Goal: Task Accomplishment & Management: Use online tool/utility

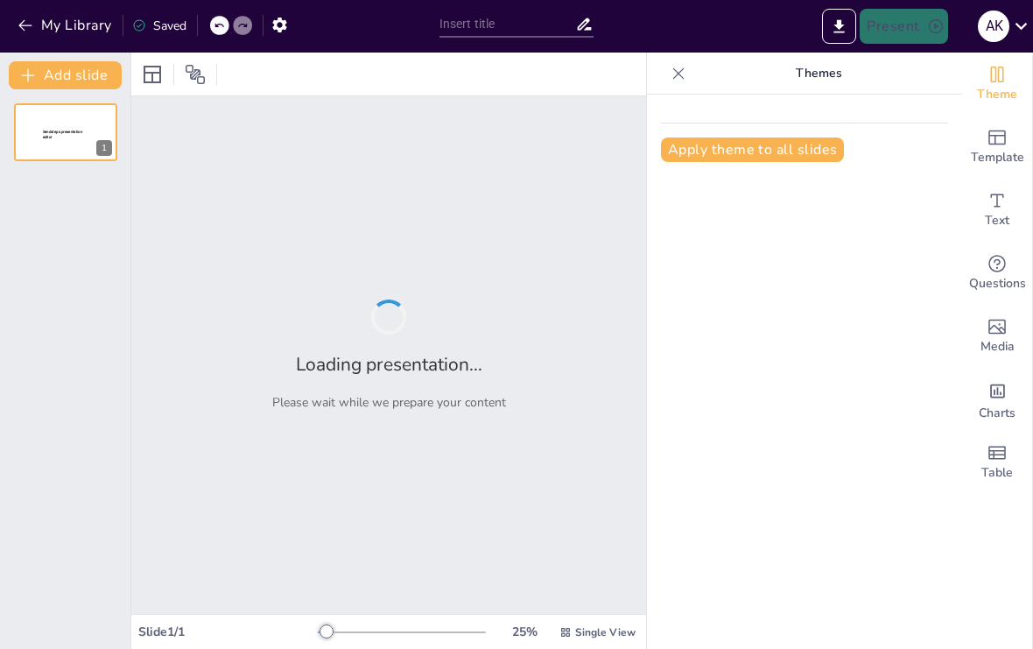
type input "Contaminación: El Problema que Nos Afecta a Todos"
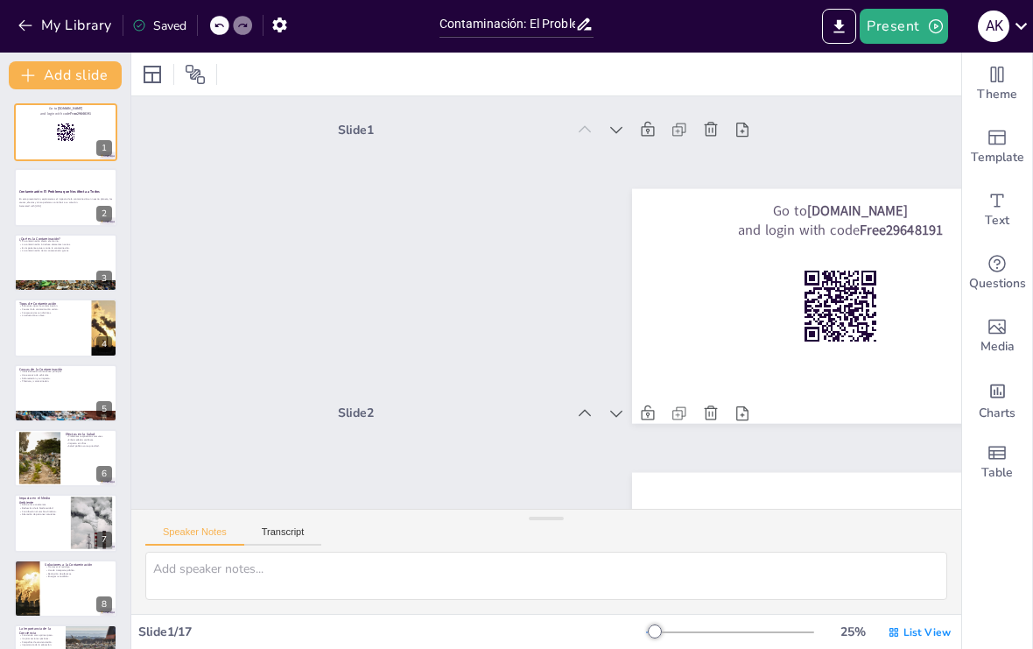
click at [54, 141] on div at bounding box center [65, 132] width 103 height 58
checkbox input "true"
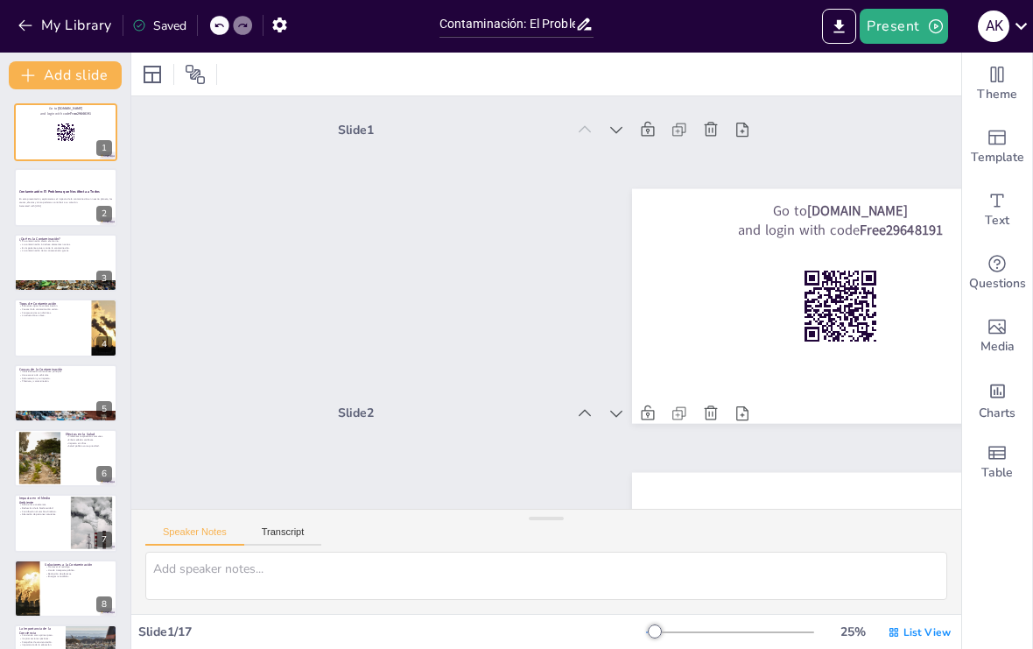
scroll to position [4, 0]
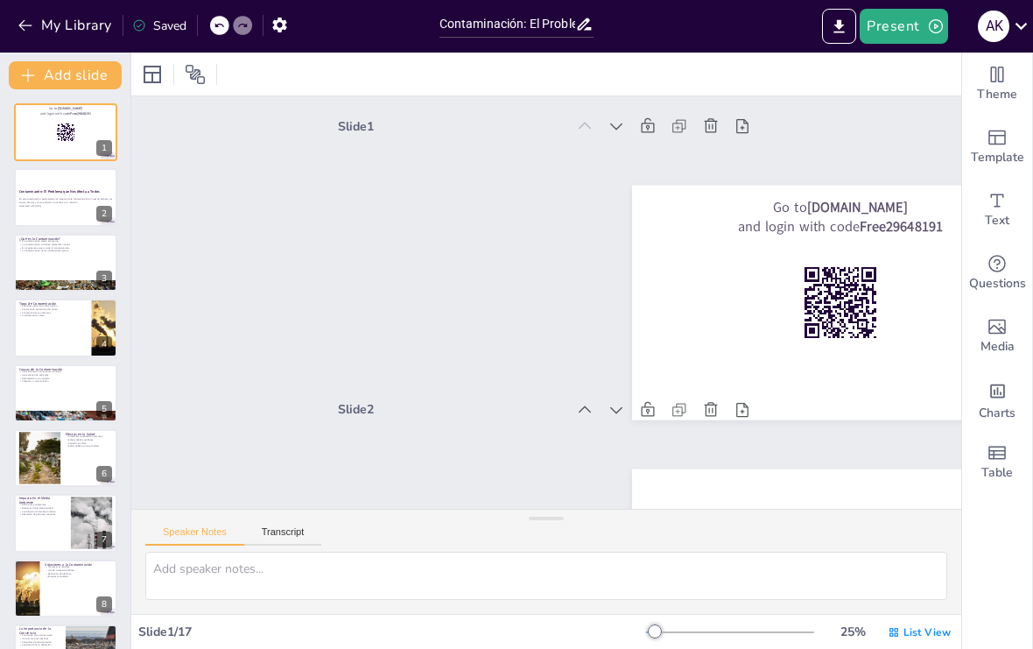
click at [46, 194] on div "Contaminación: El Problema que Nos Afecta a Todos" at bounding box center [65, 191] width 93 height 7
checkbox input "true"
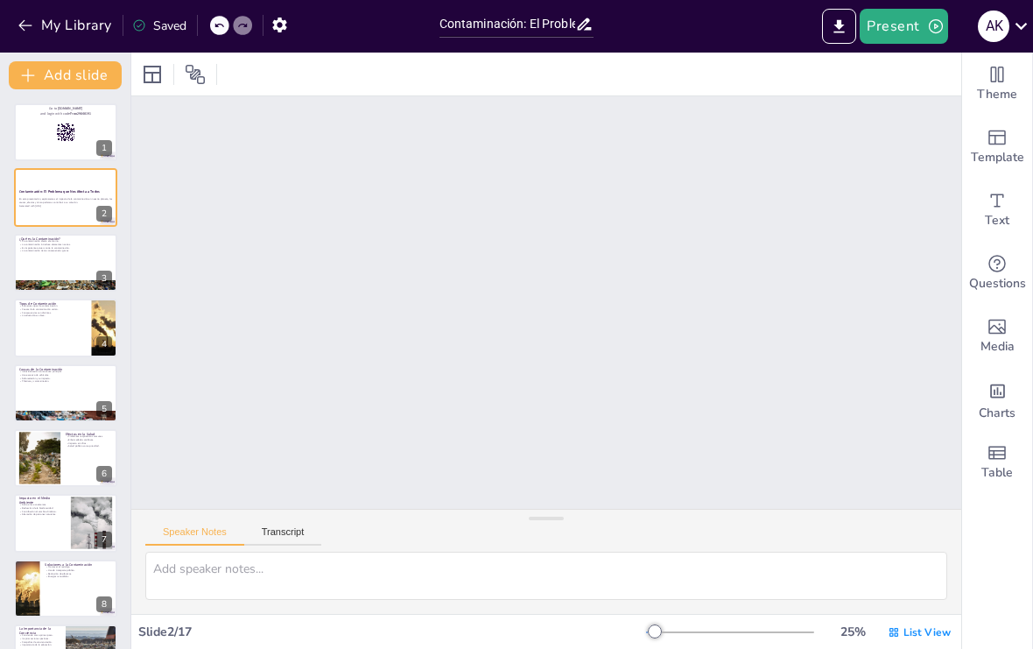
scroll to position [286, 0]
click at [39, 127] on div at bounding box center [65, 132] width 103 height 58
checkbox input "true"
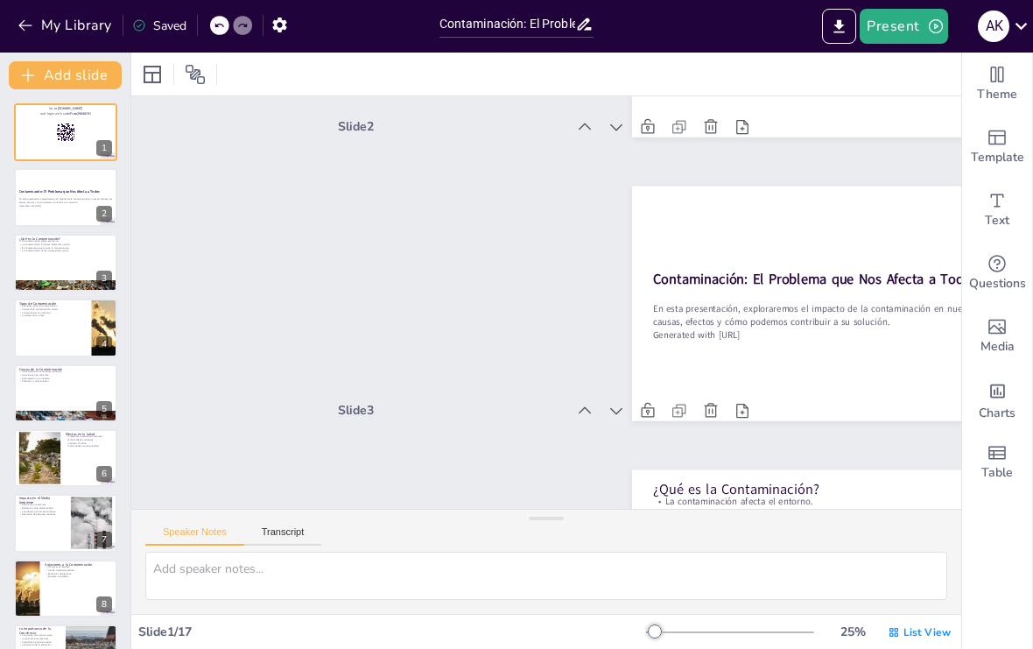
scroll to position [4, 0]
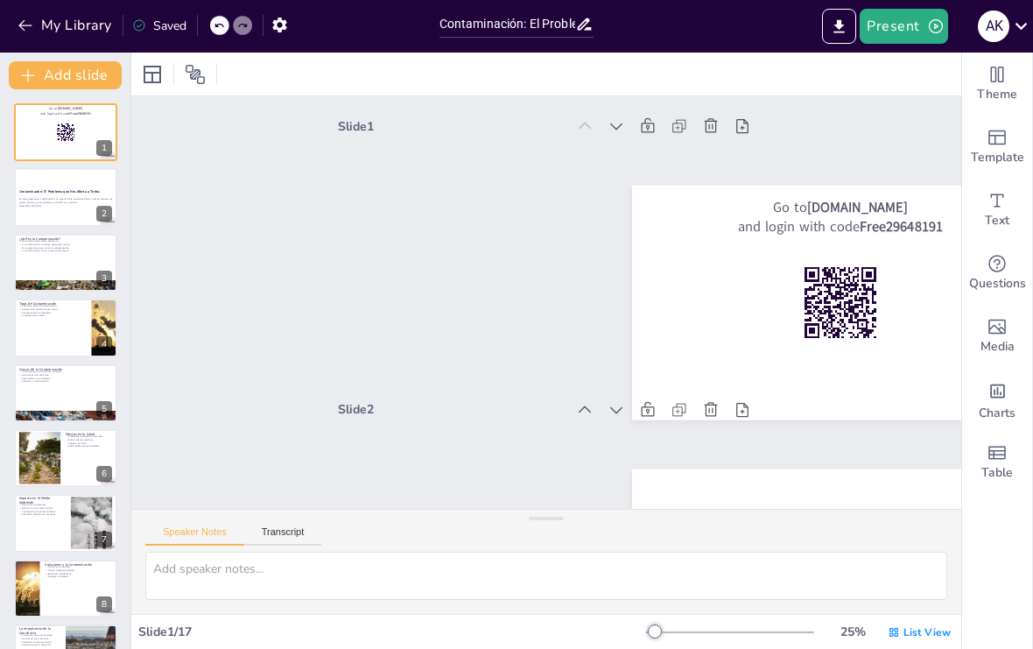
click at [49, 219] on div at bounding box center [65, 197] width 103 height 58
checkbox input "true"
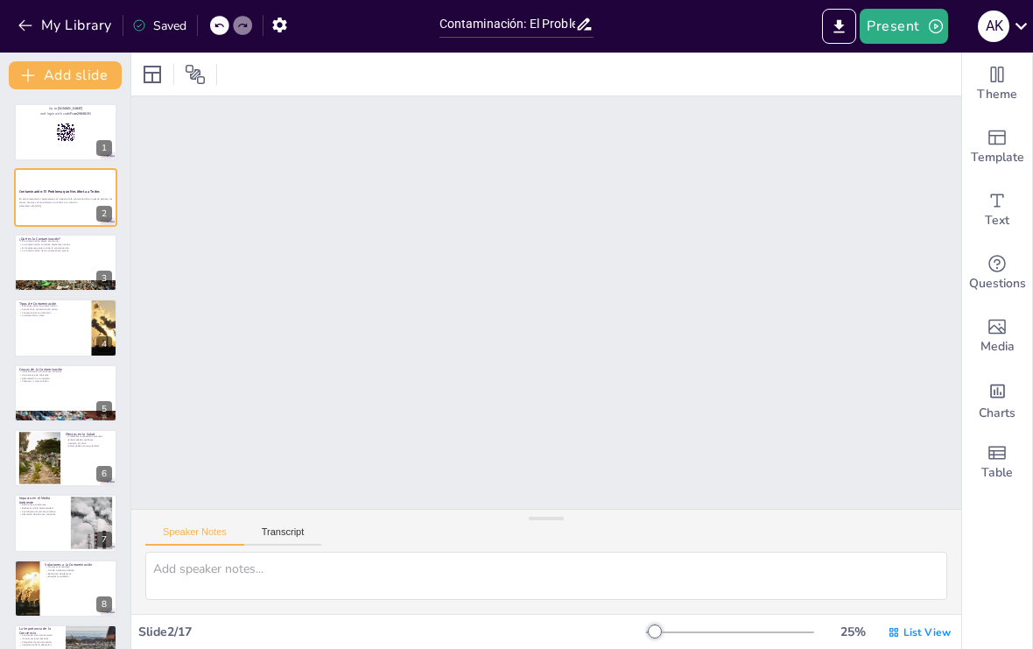
scroll to position [286, 0]
click at [61, 269] on div at bounding box center [65, 263] width 103 height 58
type textarea "La contaminación tiene un impacto significativo en nuestro entorno, alterando l…"
checkbox input "true"
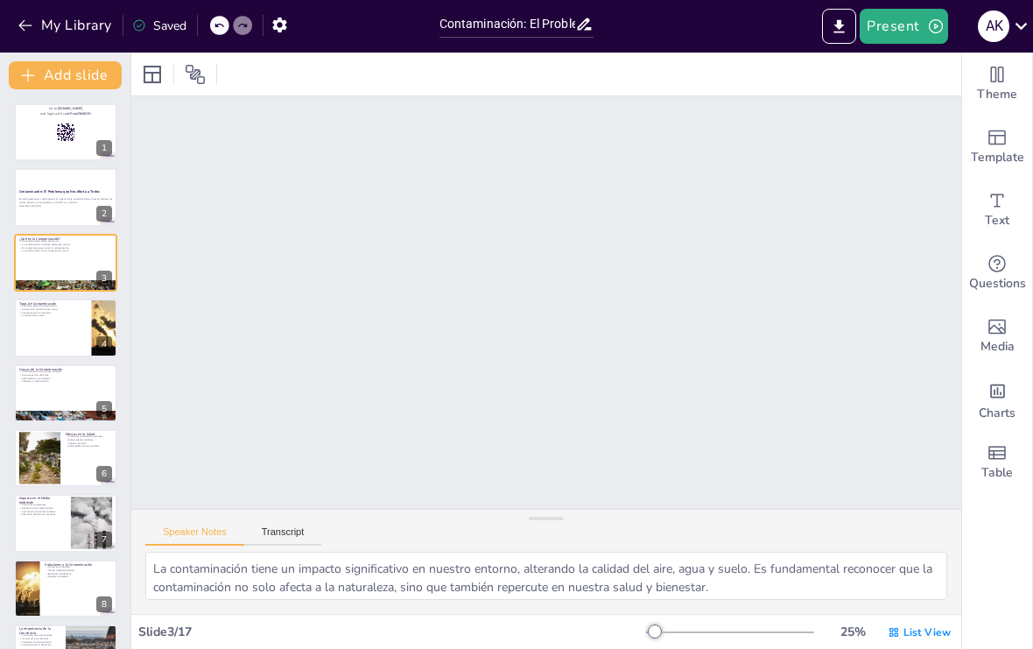
scroll to position [570, 0]
click at [28, 202] on p "En esta presentación, exploraremos el impacto de la contaminación en nuestro pl…" at bounding box center [65, 200] width 93 height 6
checkbox input "true"
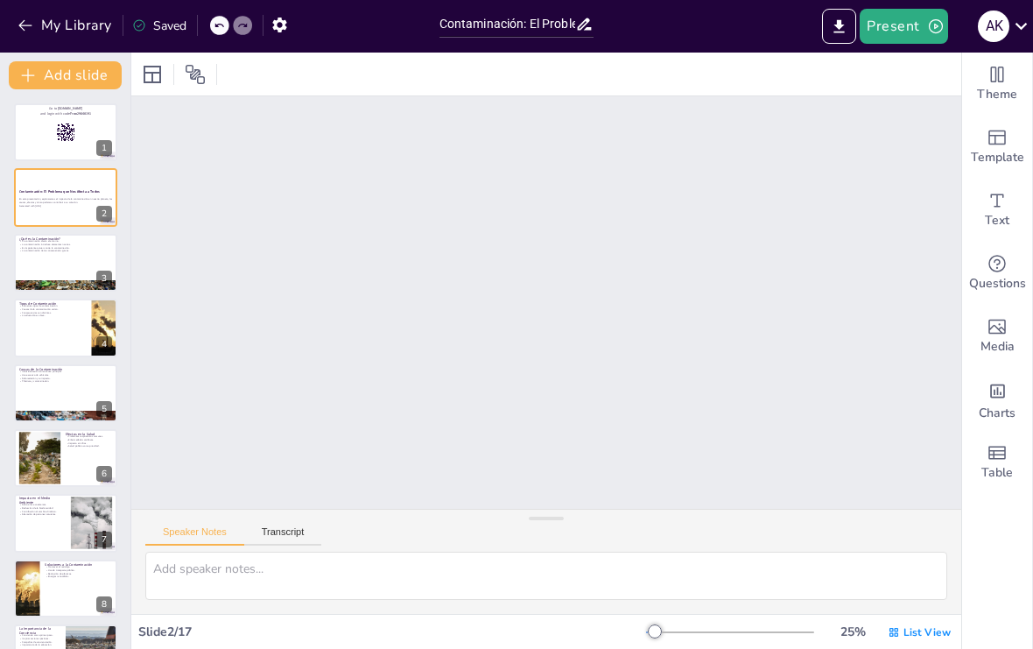
scroll to position [286, 0]
click at [67, 459] on div at bounding box center [65, 458] width 103 height 58
type textarea "Los problemas respiratorios son uno de los efectos más comunes de la contaminac…"
checkbox input "true"
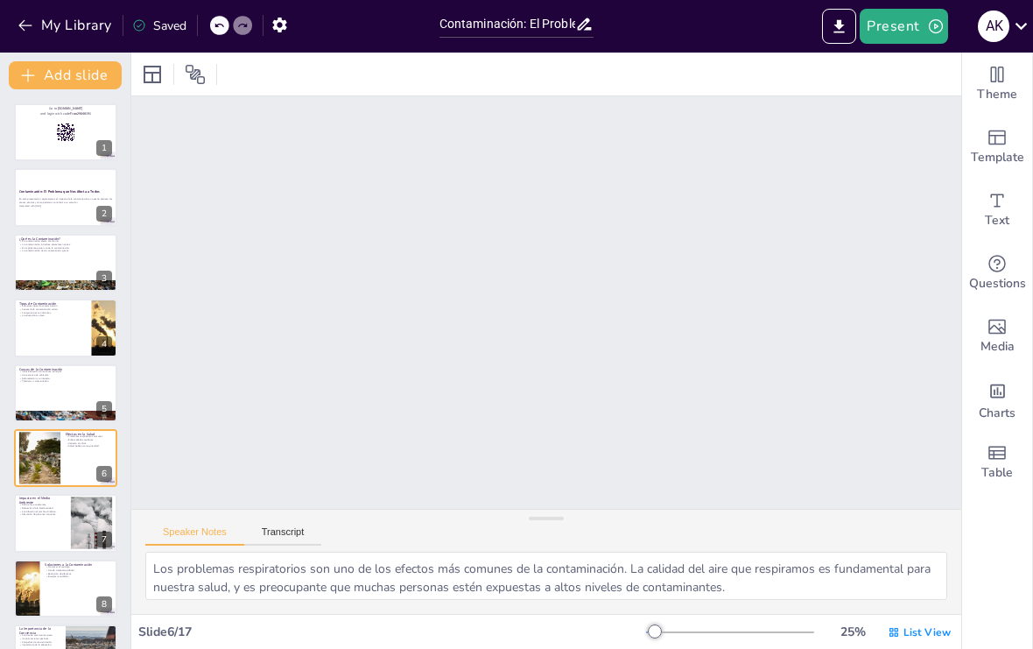
scroll to position [1421, 0]
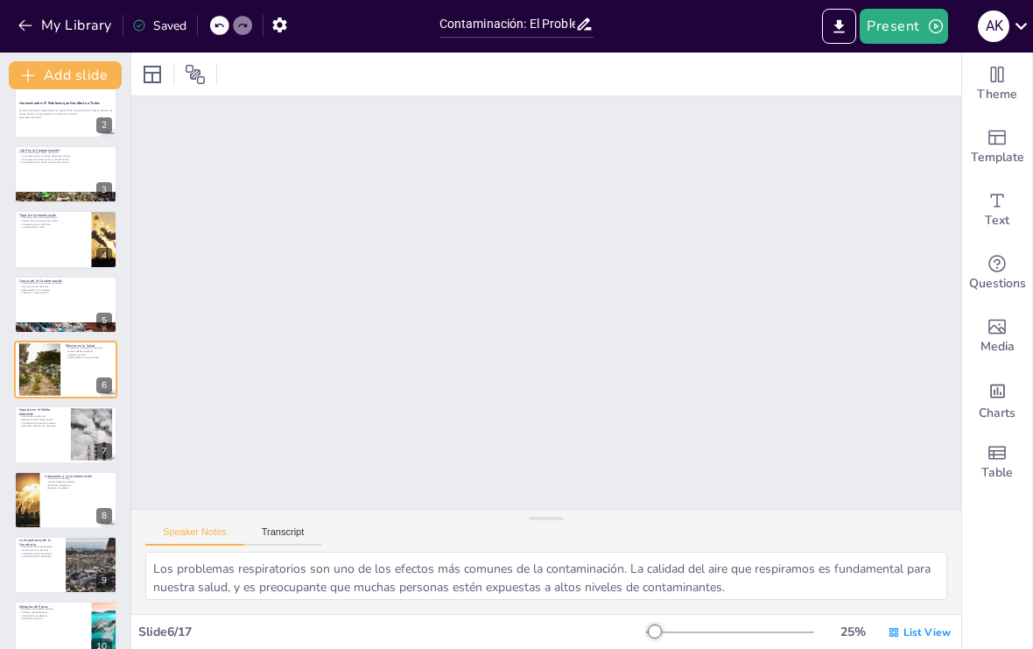
click at [45, 298] on div at bounding box center [65, 305] width 103 height 58
type textarea "La industrialización ha transformado nuestras economías, pero también ha traído…"
checkbox input "true"
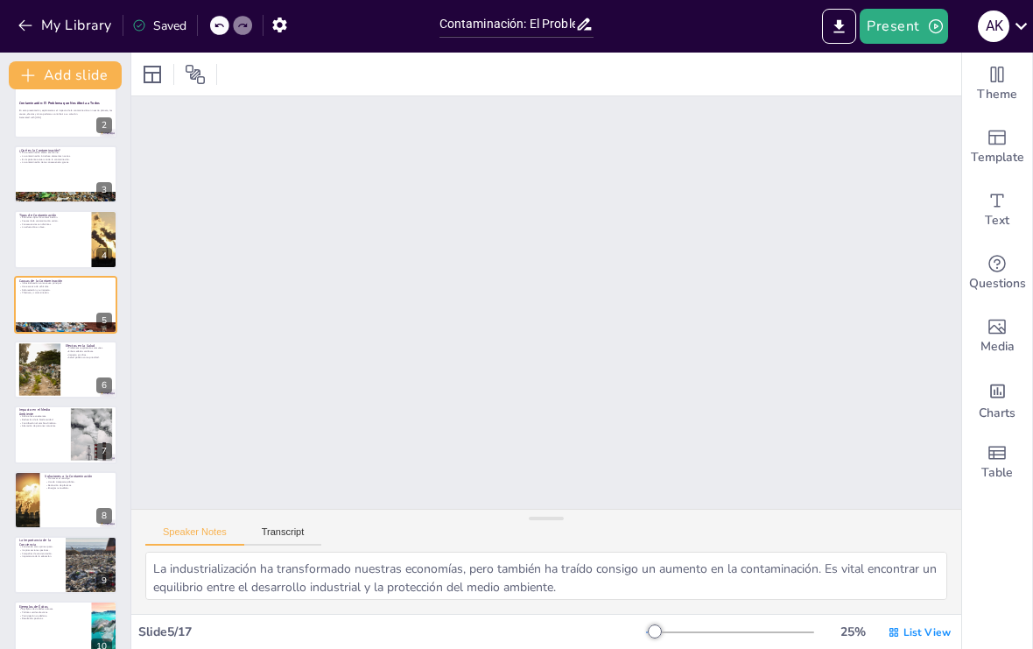
scroll to position [1138, 0]
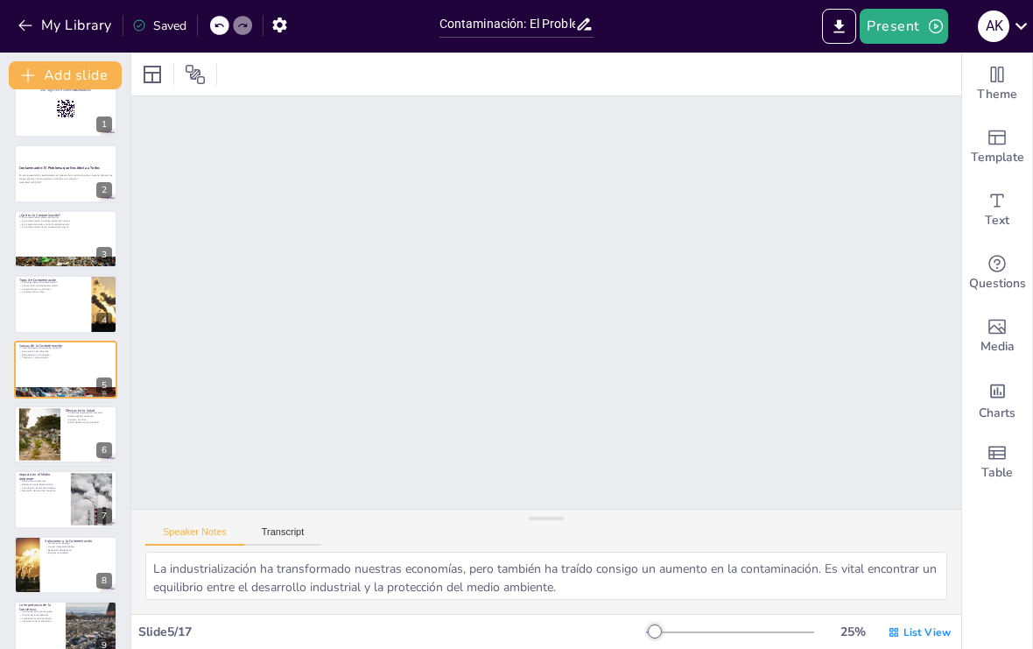
click at [28, 132] on div at bounding box center [65, 109] width 103 height 58
checkbox input "true"
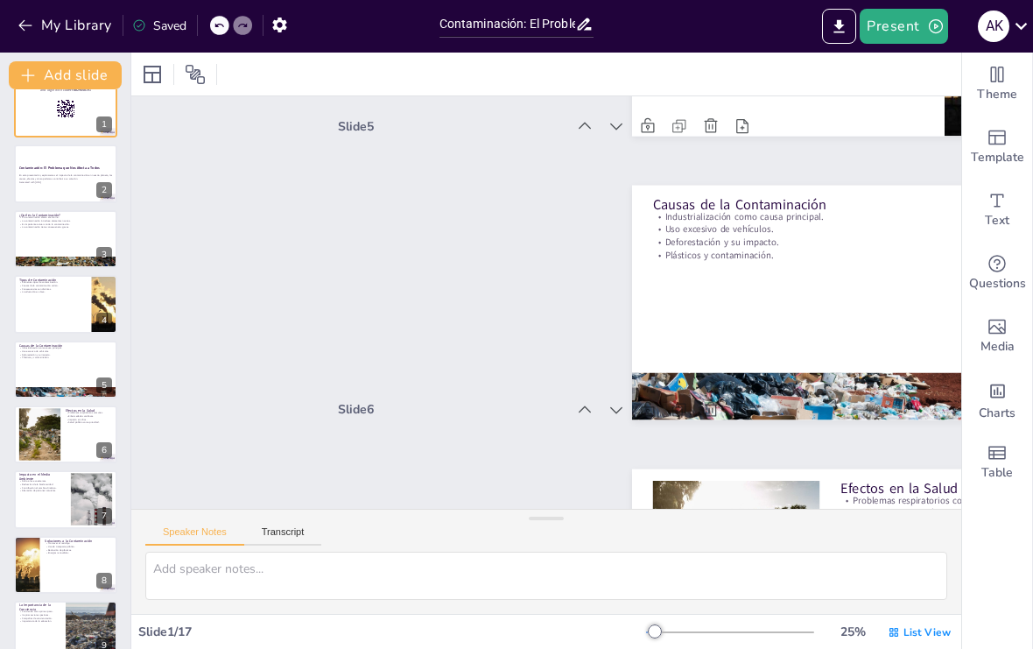
scroll to position [0, 0]
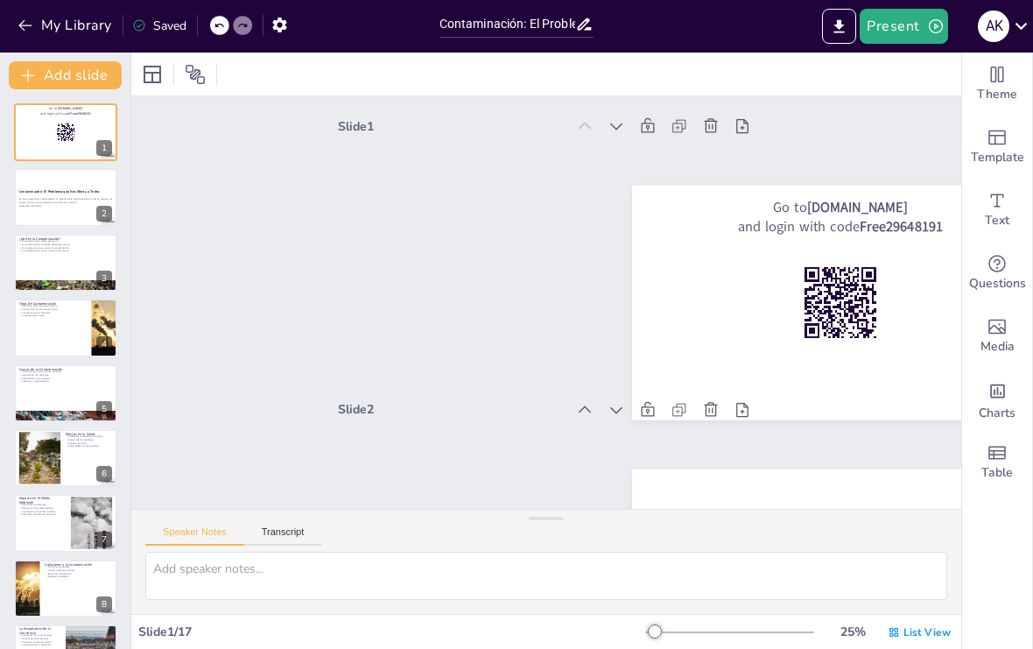
click at [46, 190] on strong "Contaminación: El Problema que Nos Afecta a Todos" at bounding box center [59, 191] width 81 height 4
checkbox input "true"
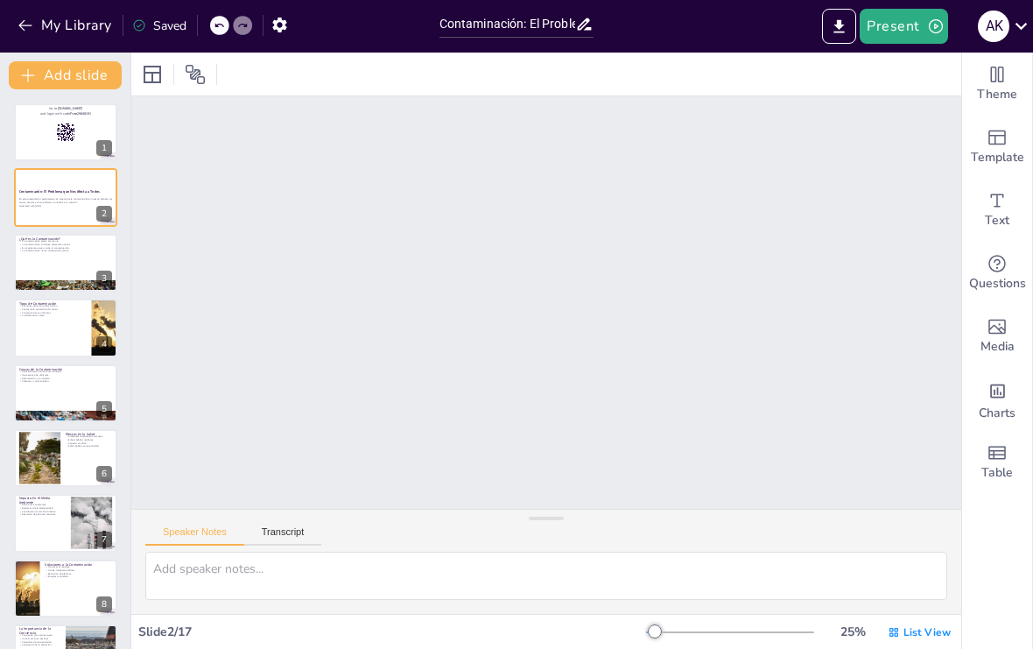
scroll to position [286, 0]
click at [26, 208] on div at bounding box center [65, 197] width 103 height 58
checkbox input "true"
click at [25, 208] on div at bounding box center [65, 197] width 103 height 58
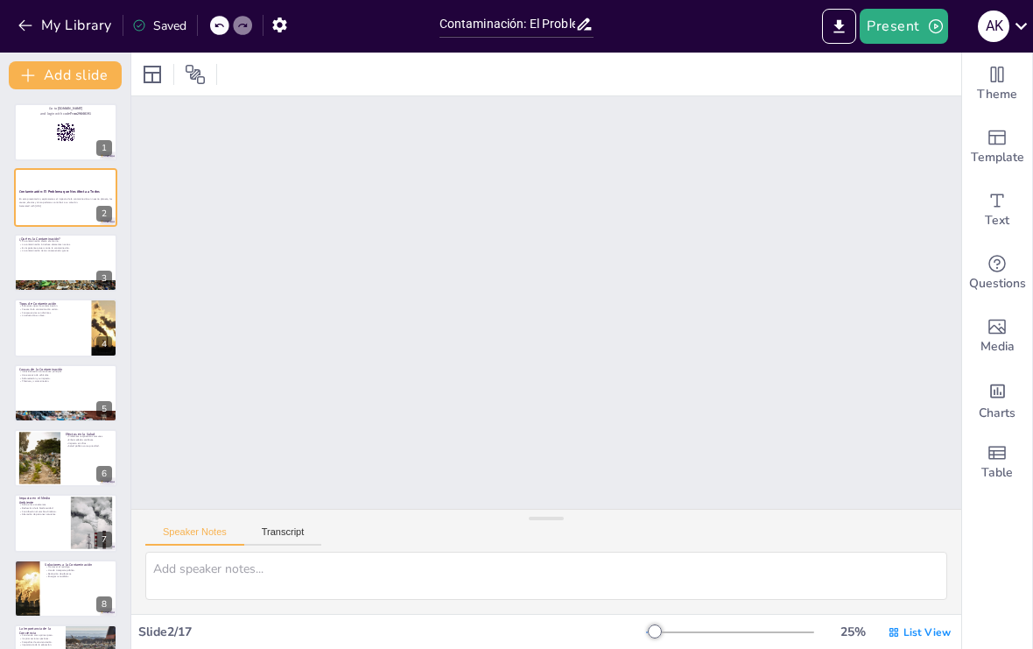
checkbox input "true"
click at [1009, 165] on span "Template" at bounding box center [997, 157] width 53 height 19
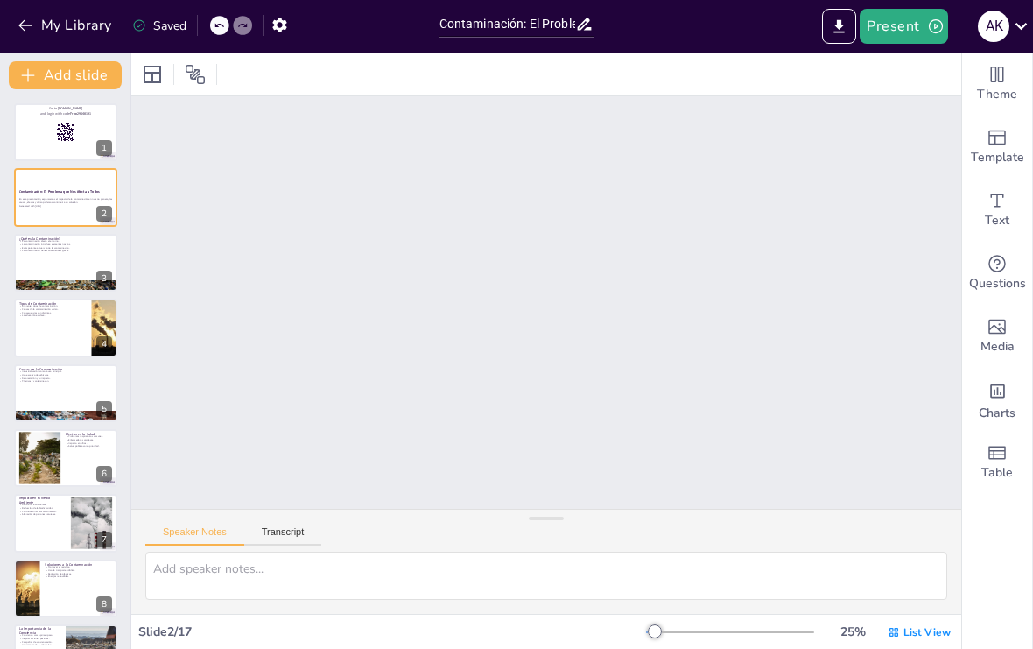
checkbox input "true"
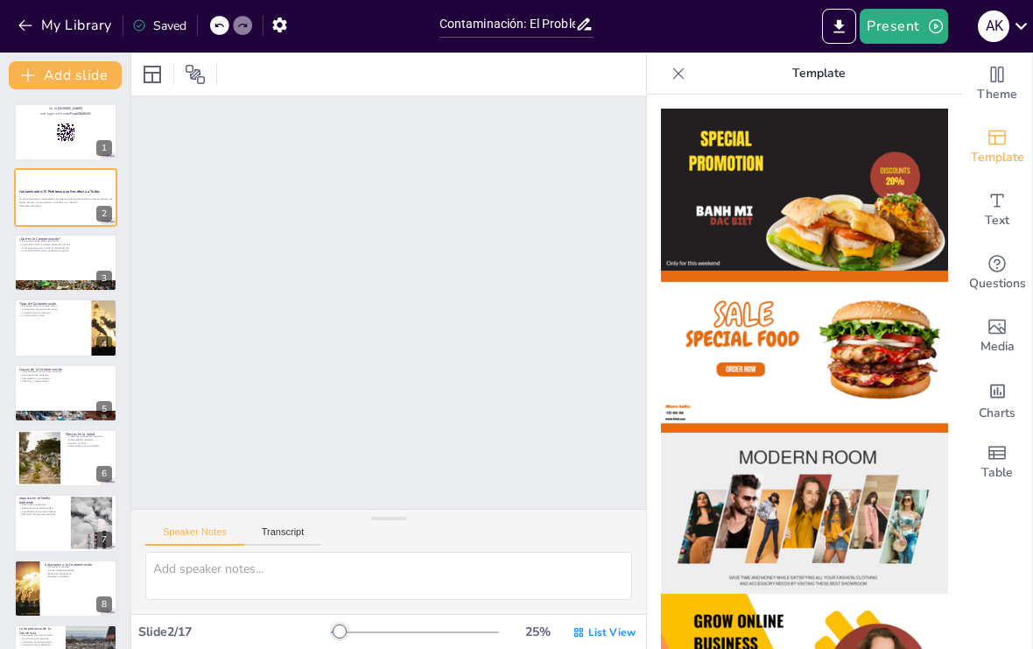
click at [670, 95] on div at bounding box center [804, 372] width 315 height 554
click at [673, 76] on icon at bounding box center [679, 74] width 18 height 18
checkbox input "true"
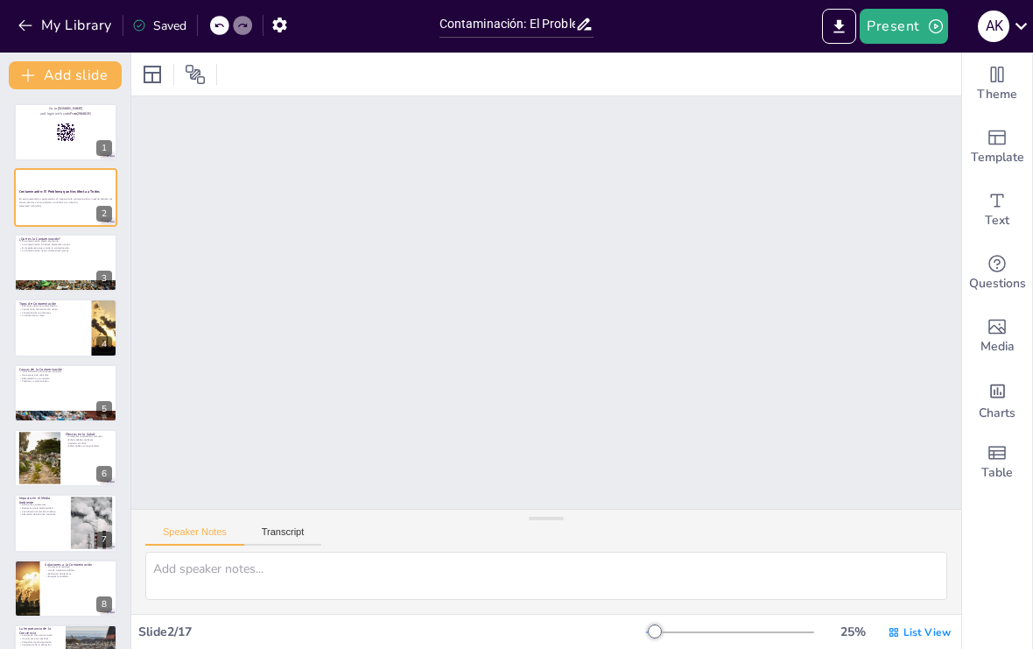
checkbox input "true"
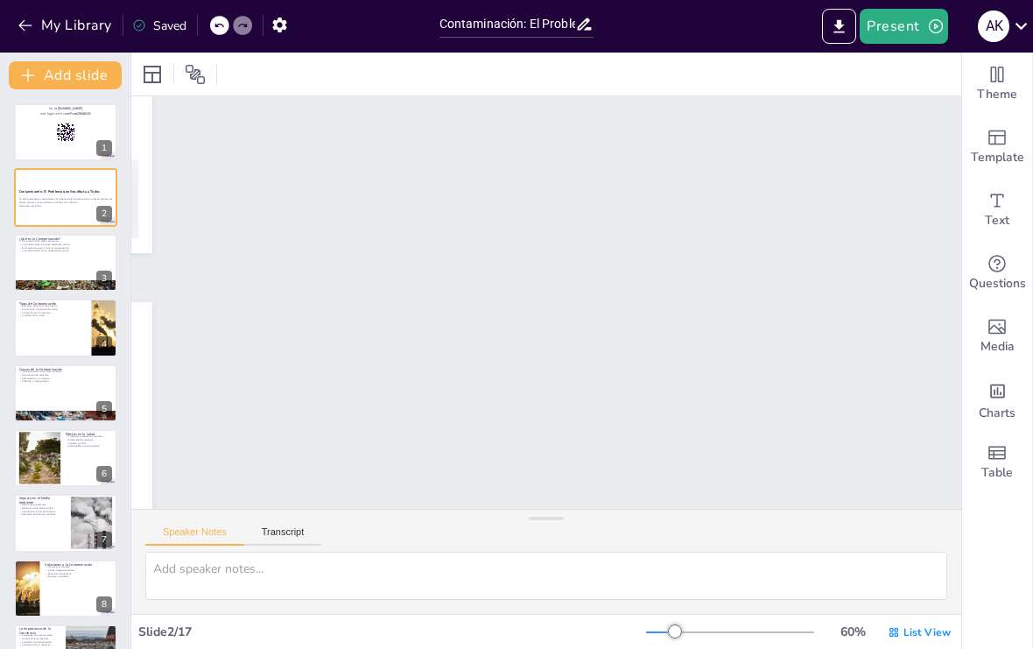
checkbox input "true"
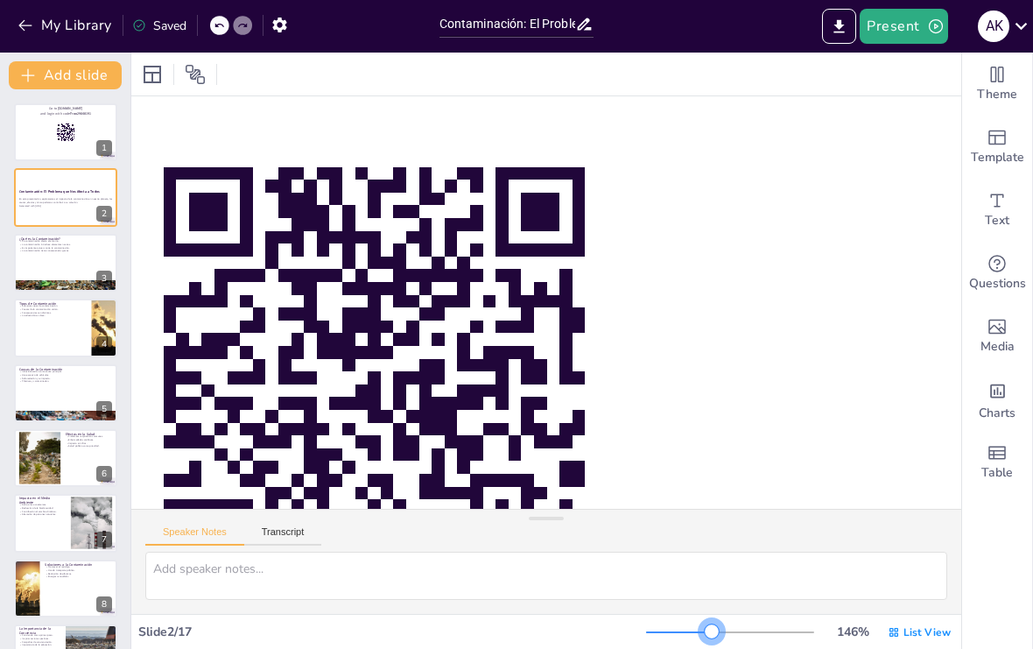
checkbox input "true"
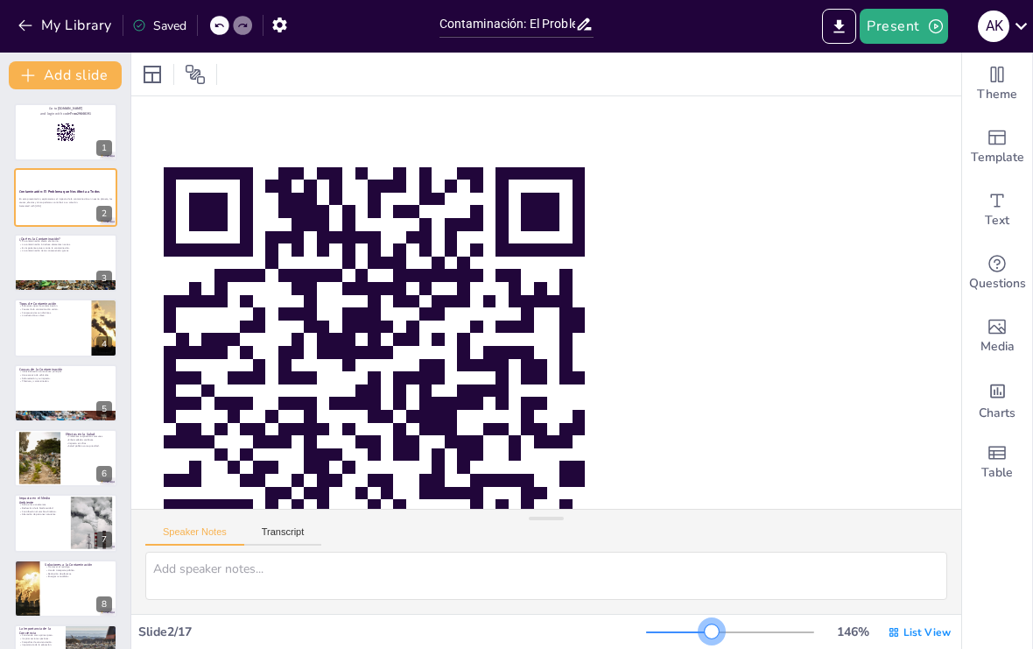
checkbox input "true"
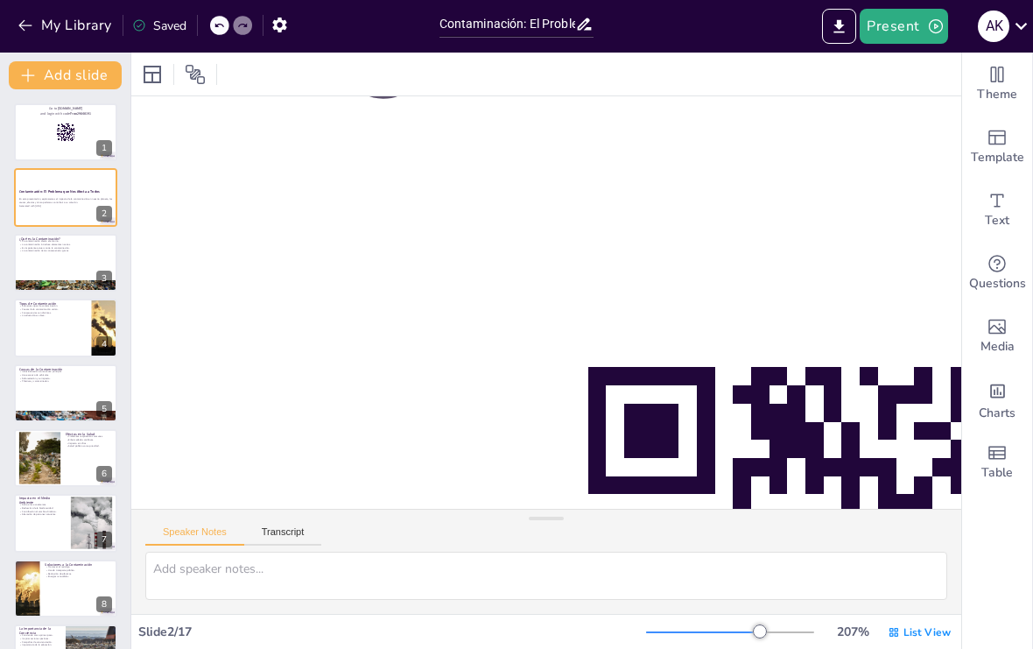
checkbox input "true"
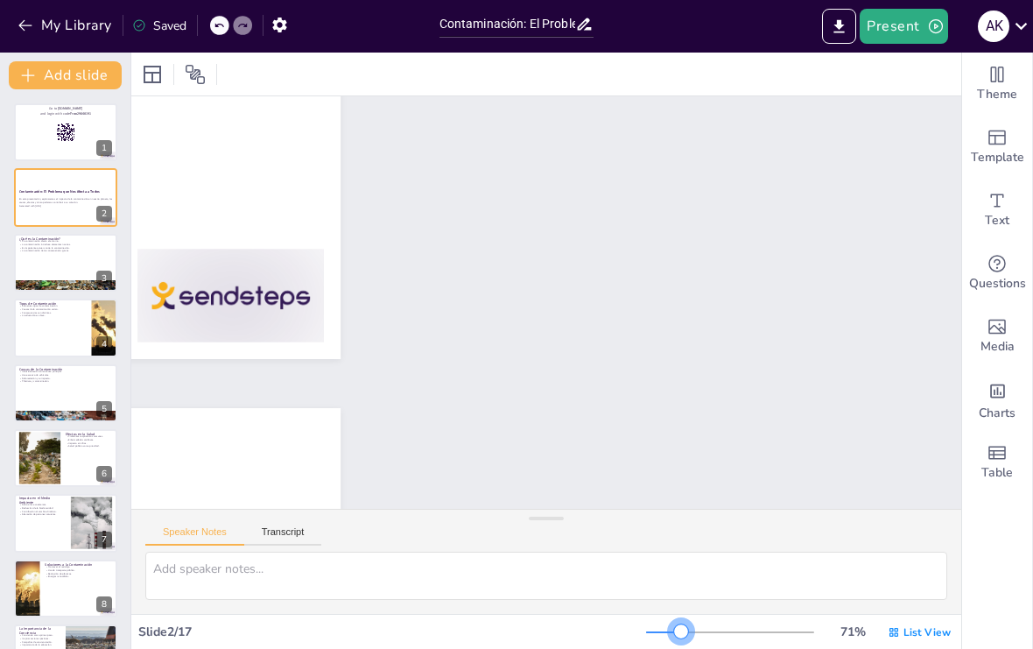
checkbox input "true"
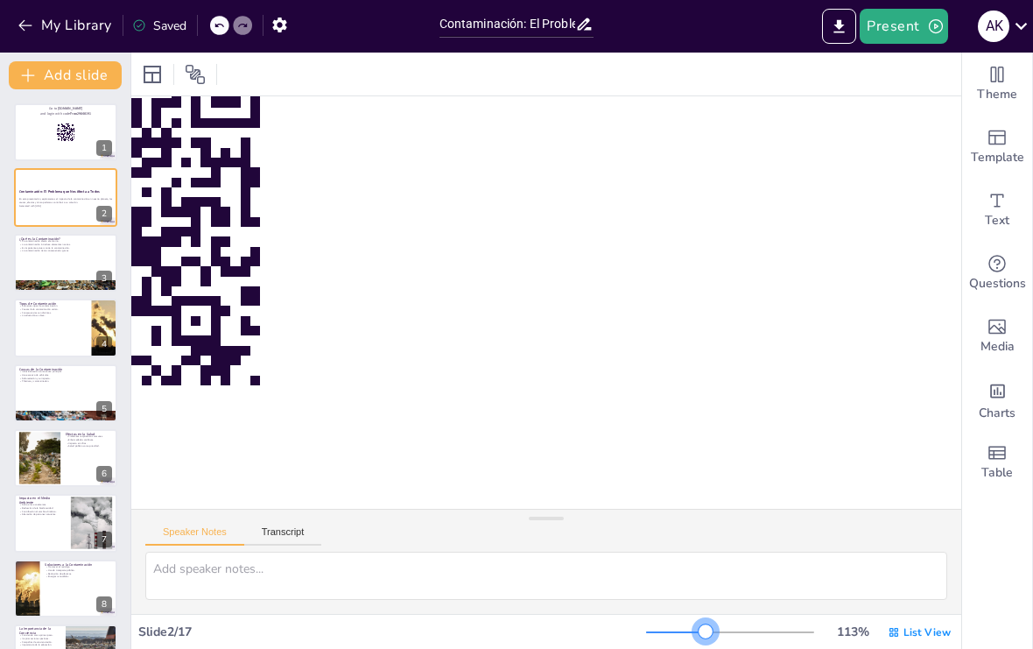
checkbox input "true"
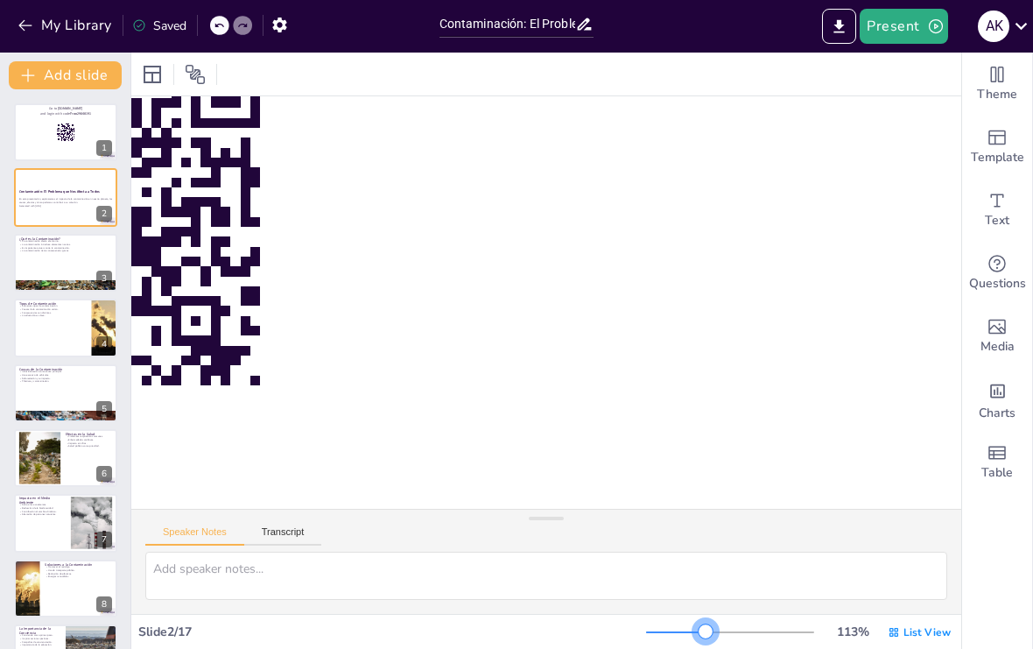
checkbox input "true"
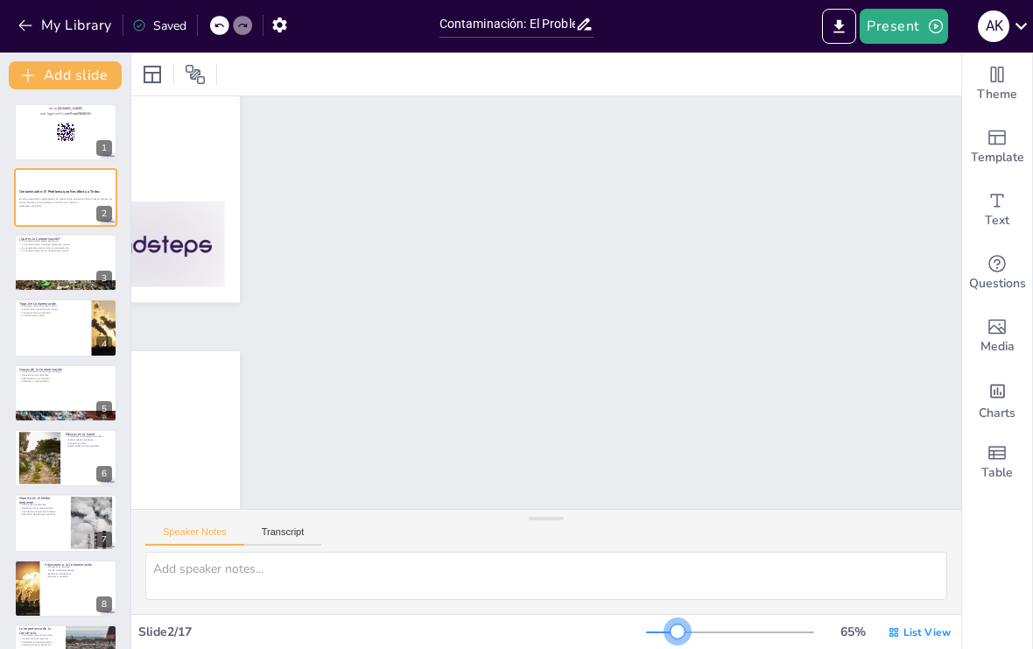
checkbox input "true"
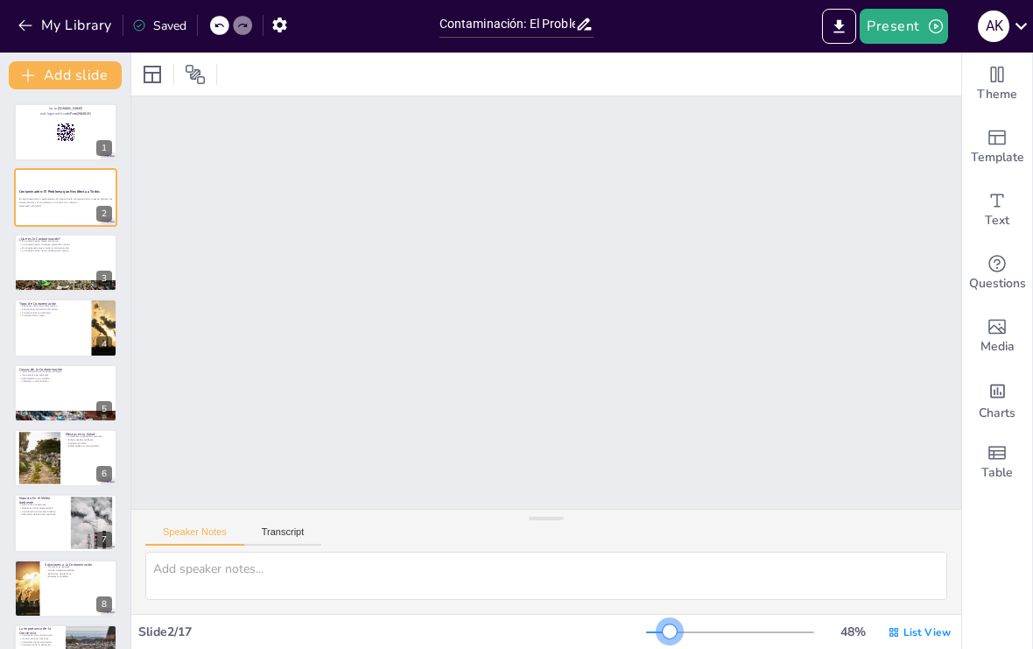
checkbox input "true"
click at [60, 254] on div at bounding box center [65, 263] width 103 height 58
type textarea "La contaminación tiene un impacto significativo en nuestro entorno, alterando l…"
checkbox input "true"
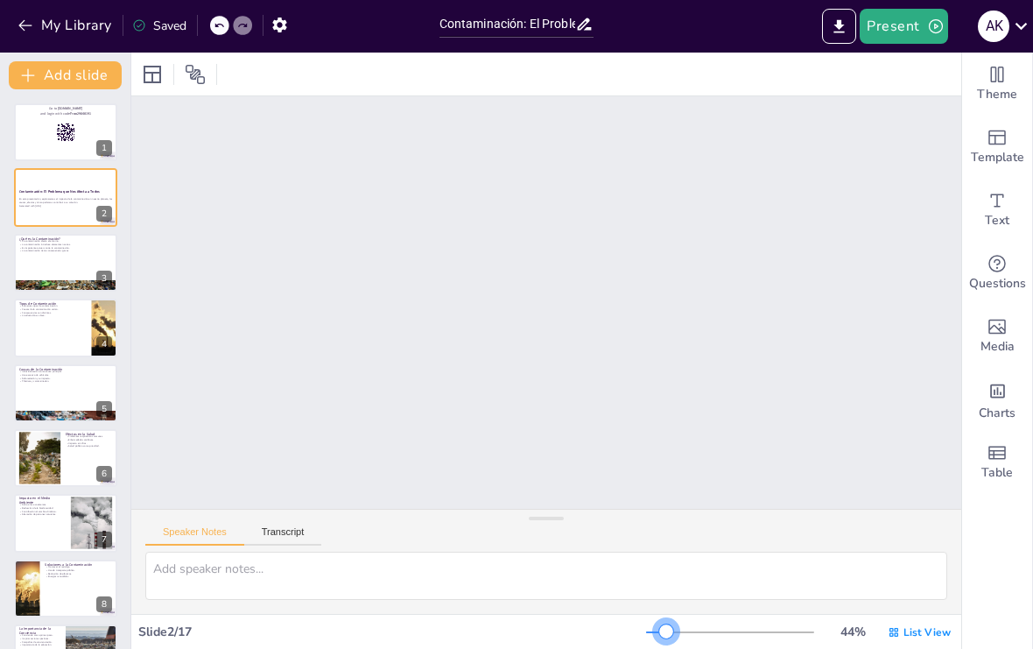
checkbox input "true"
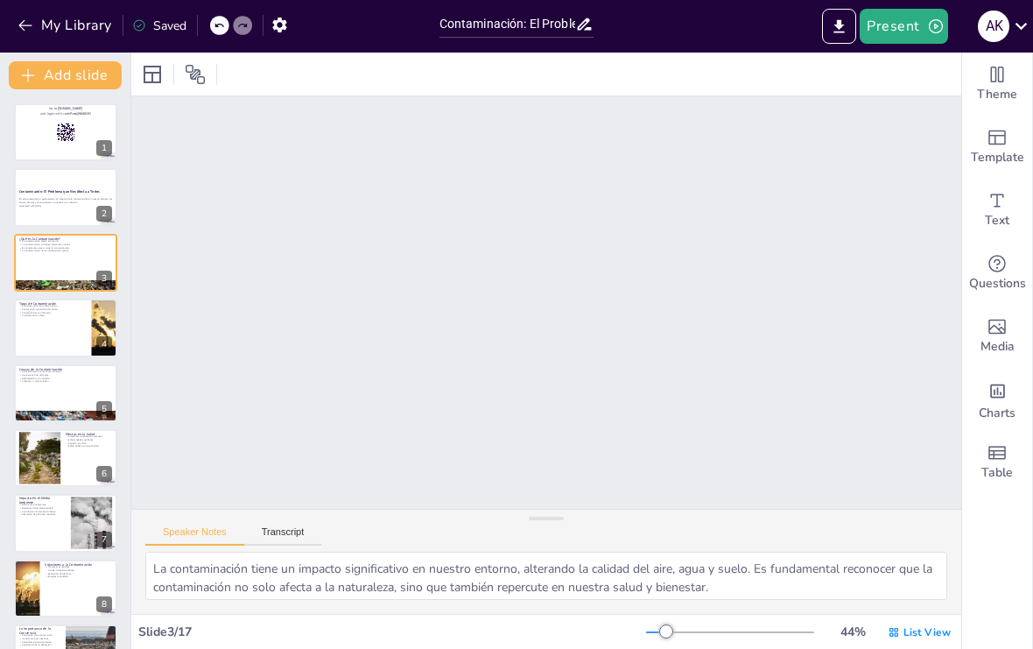
click at [55, 136] on div at bounding box center [65, 132] width 103 height 58
checkbox input "true"
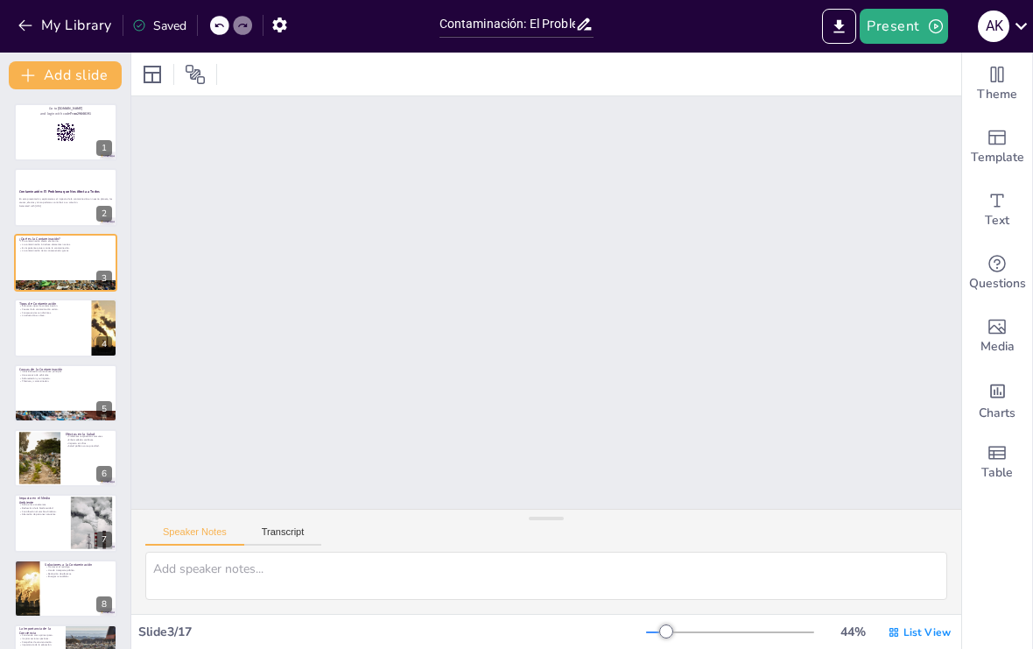
scroll to position [0, 0]
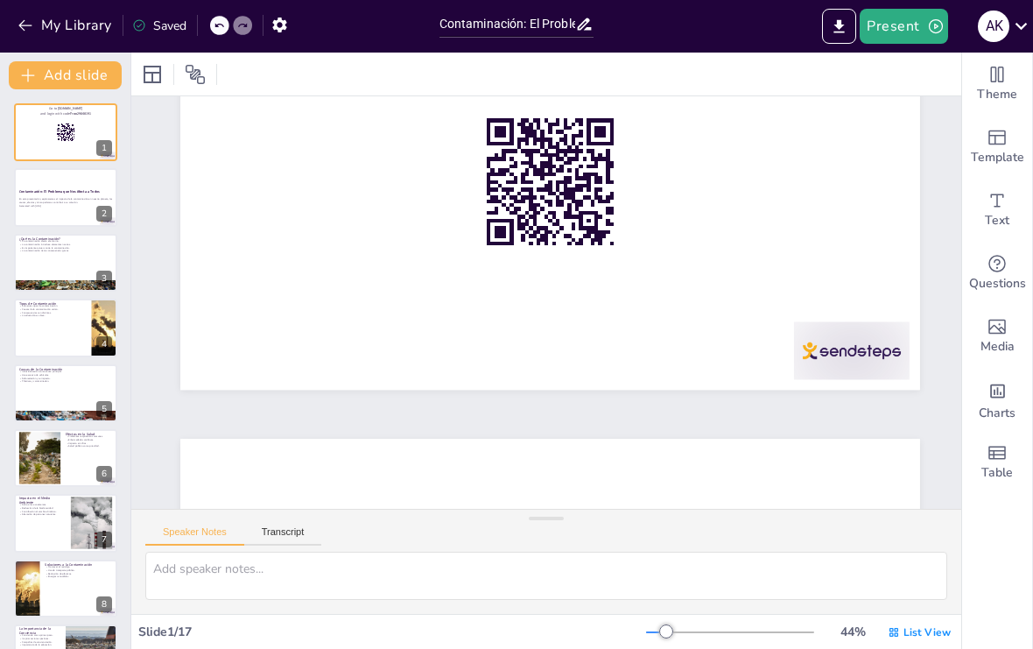
click at [53, 216] on div at bounding box center [65, 197] width 103 height 58
checkbox input "true"
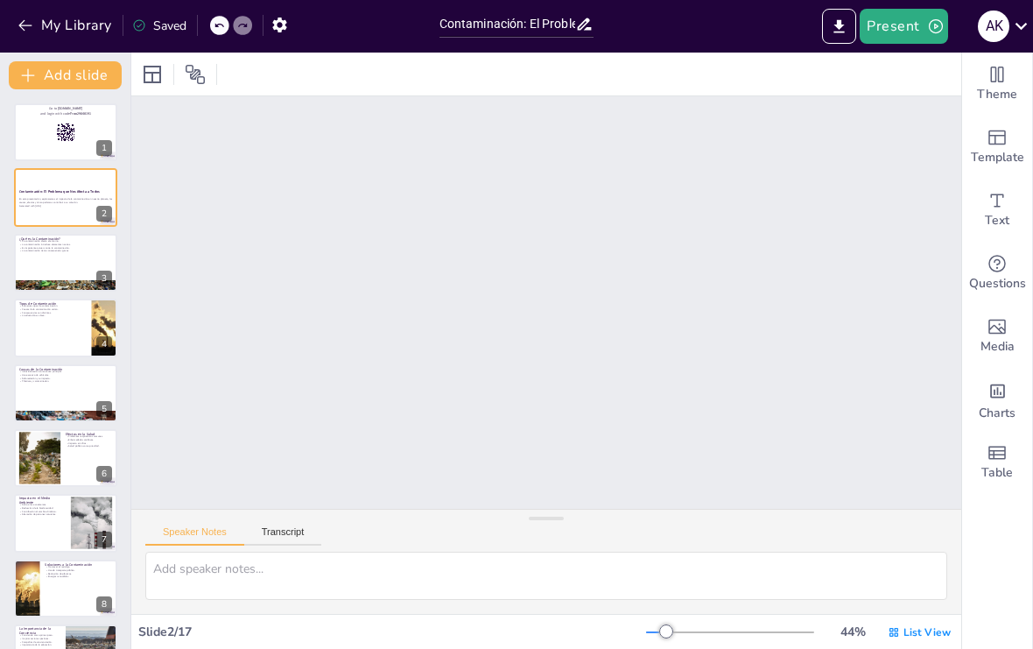
scroll to position [344, 0]
checkbox input "true"
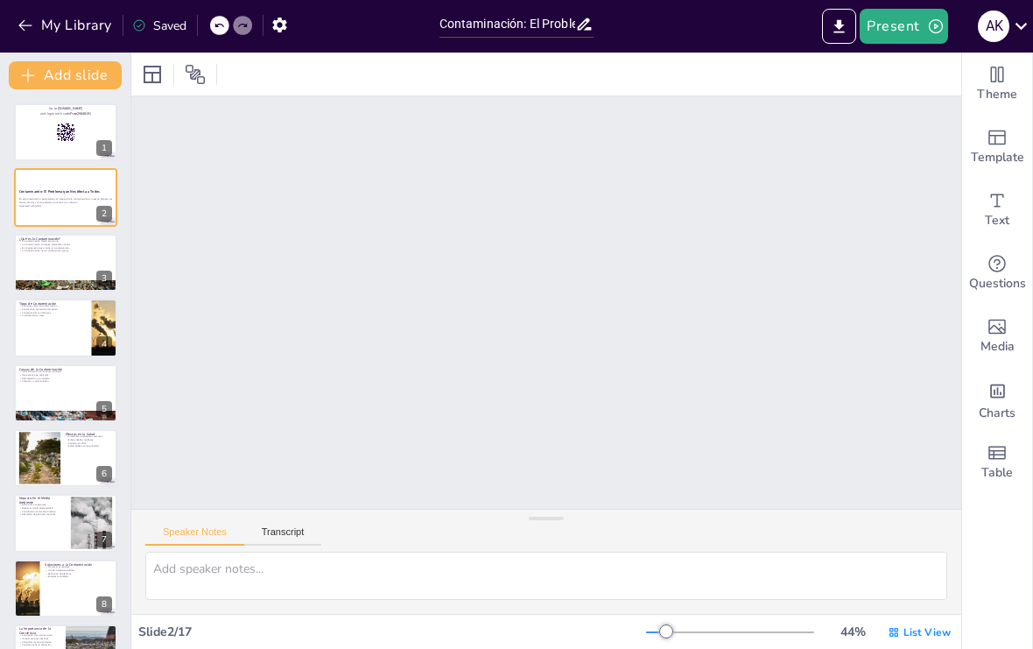
checkbox input "true"
click at [45, 204] on p "Generated with [URL]" at bounding box center [65, 206] width 93 height 4
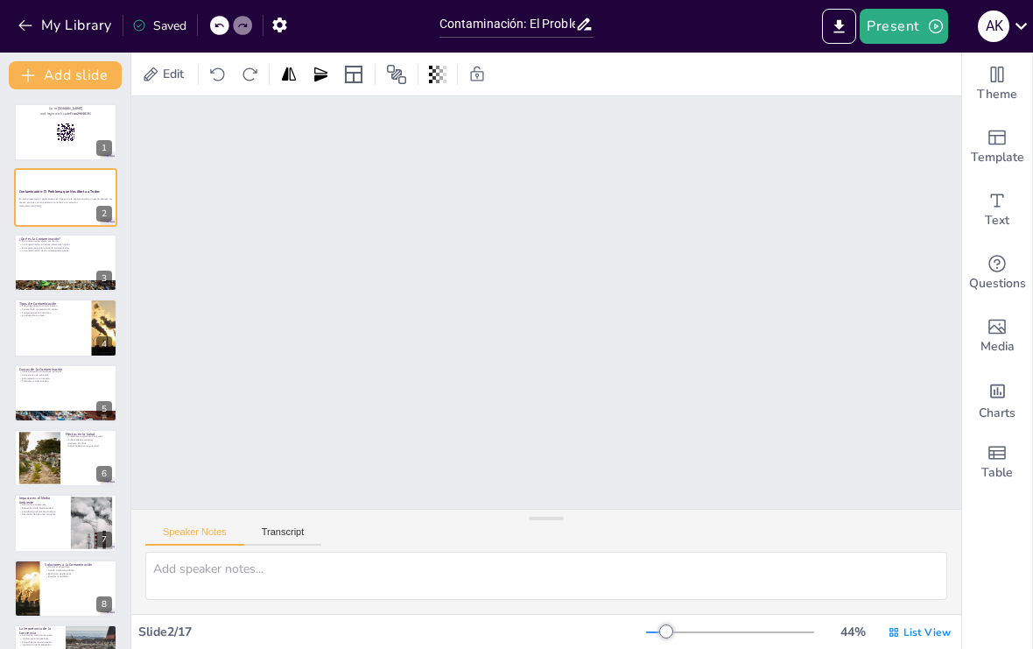
checkbox input "true"
click at [44, 204] on p "Generated with [URL]" at bounding box center [65, 206] width 93 height 4
checkbox input "true"
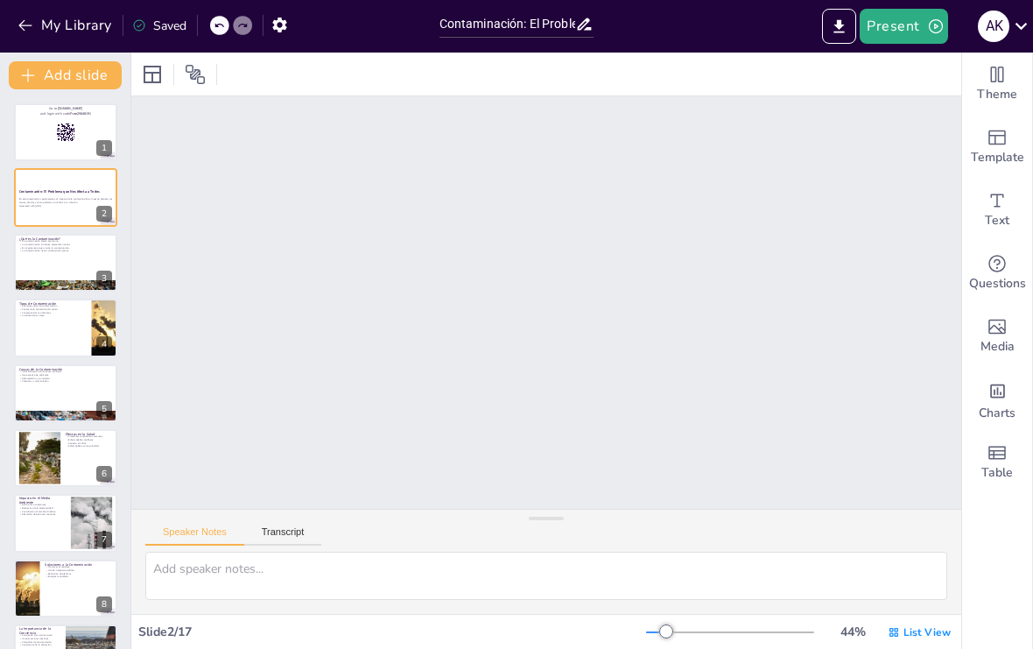
checkbox input "true"
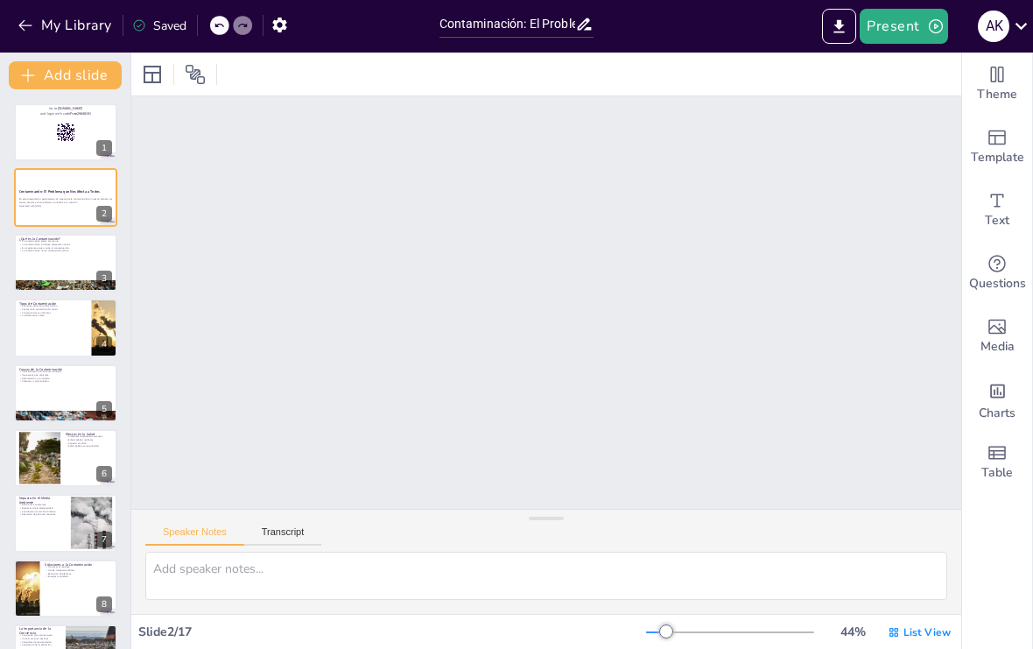
checkbox input "true"
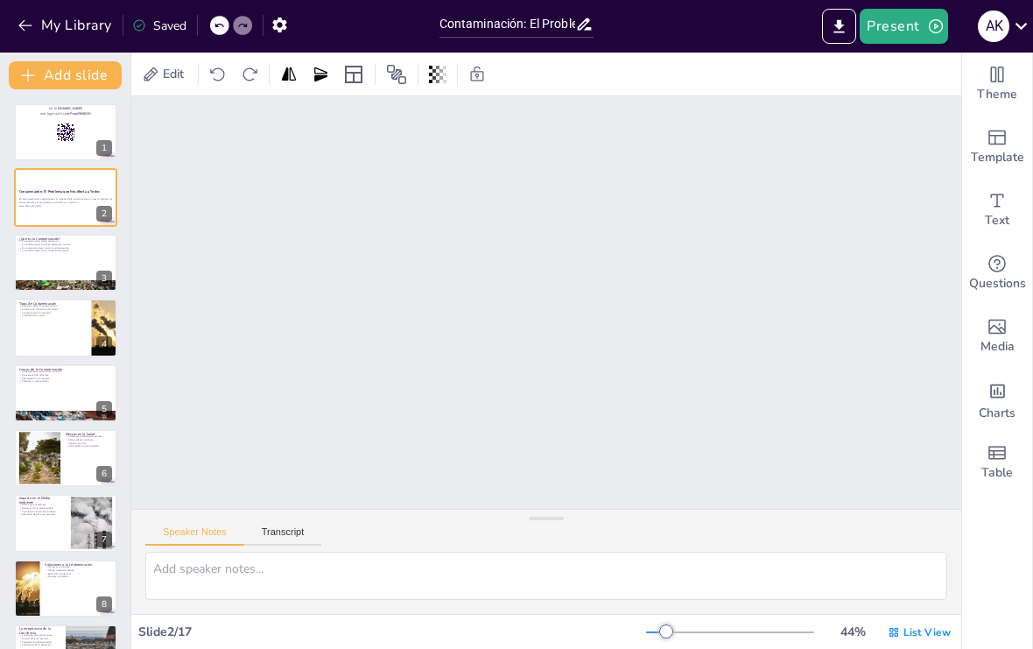
checkbox input "true"
click at [30, 415] on div at bounding box center [65, 416] width 103 height 68
type textarea "La industrialización ha transformado nuestras economías, pero también ha traído…"
checkbox input "true"
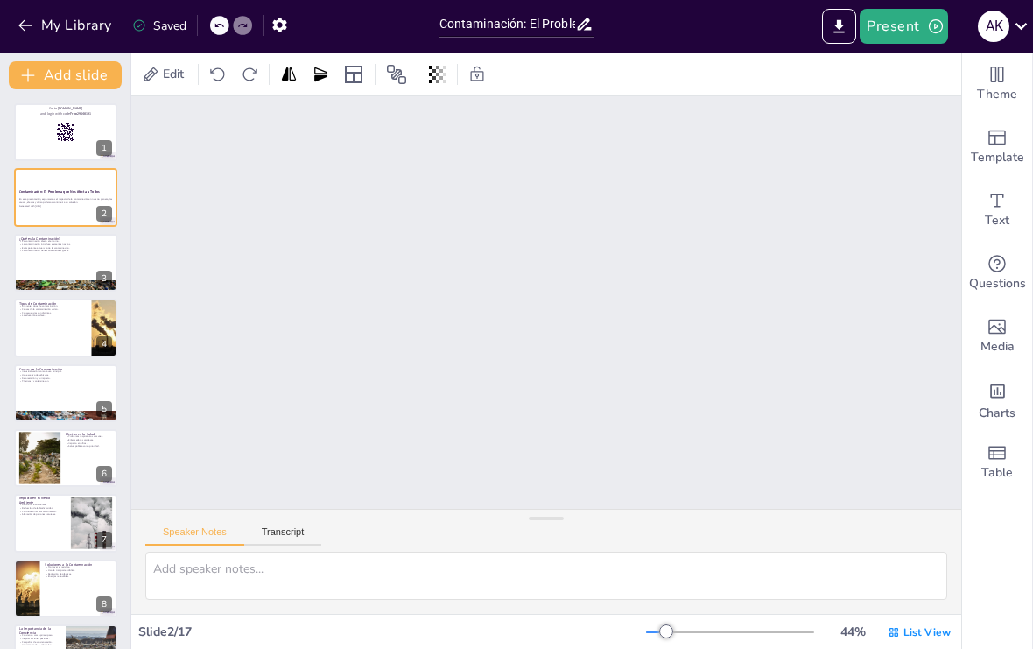
checkbox input "true"
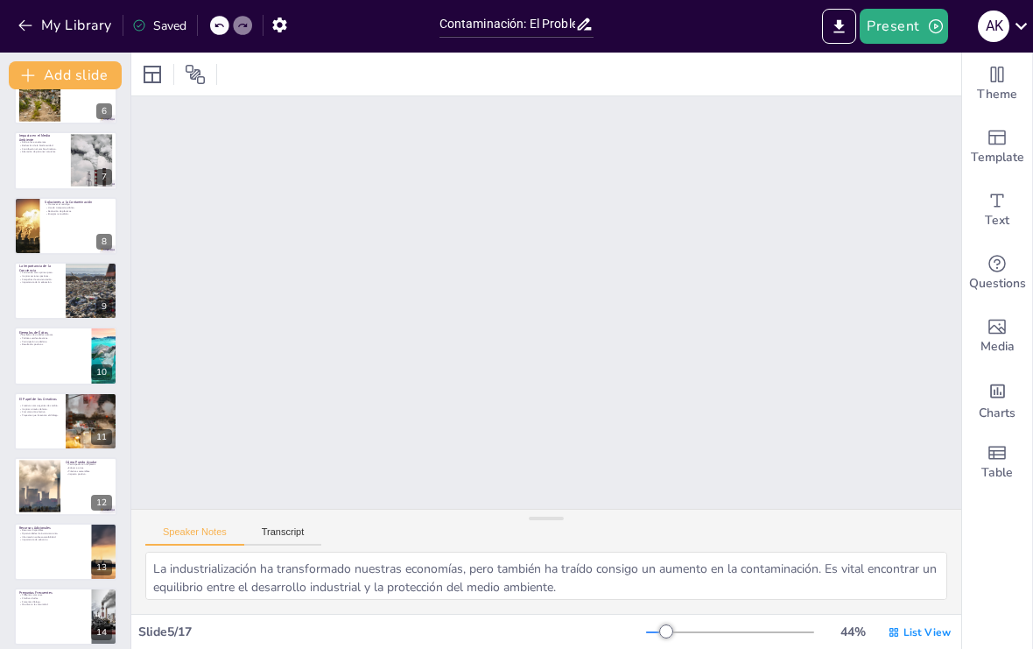
scroll to position [431, 0]
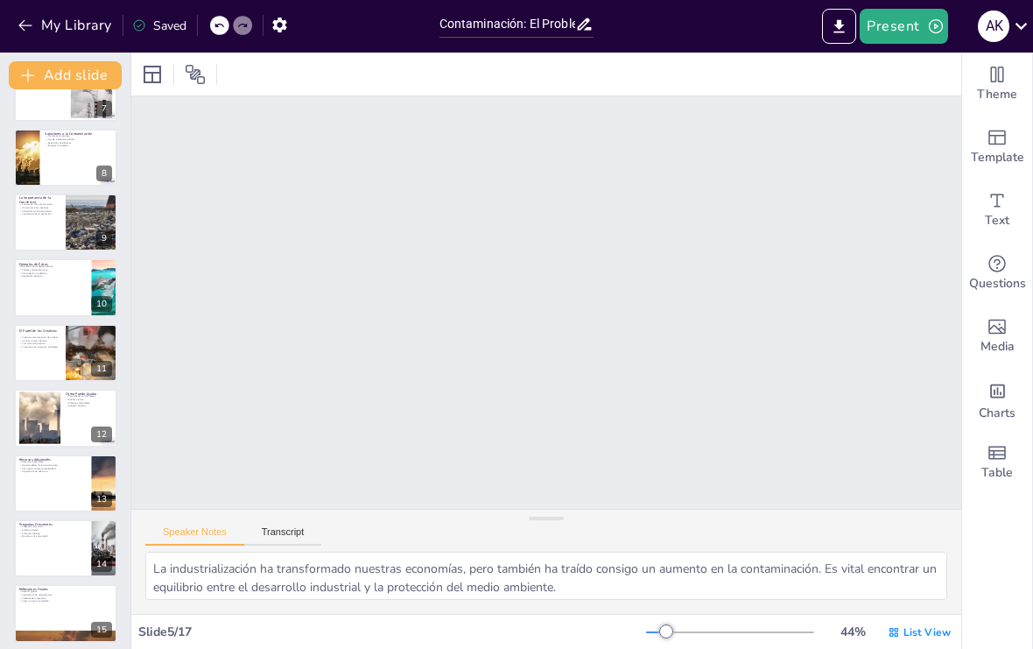
click at [47, 505] on div at bounding box center [65, 484] width 103 height 58
type textarea "Hay muchos recursos disponibles para aquellos que buscan aprender sobre la cont…"
checkbox input "true"
click at [22, 519] on div "Preguntas Frecuentes Preguntas comunes. Clarificar dudas. Fomentar diálogo. Mov…" at bounding box center [65, 548] width 103 height 58
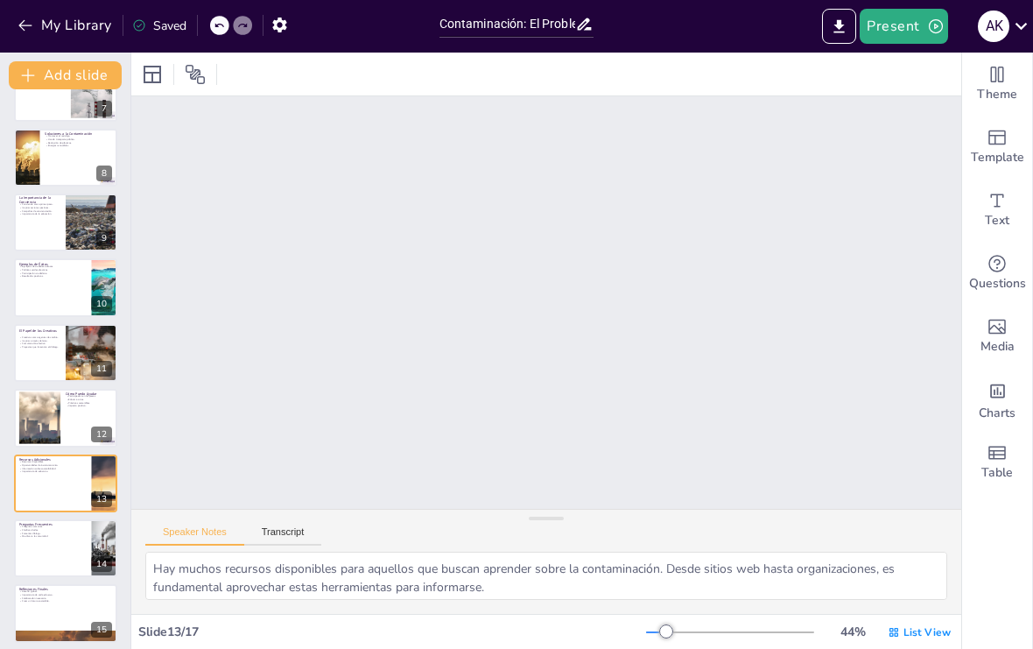
type textarea "Abordar preguntas comunes sobre la contaminación es fundamental para educar al …"
checkbox input "true"
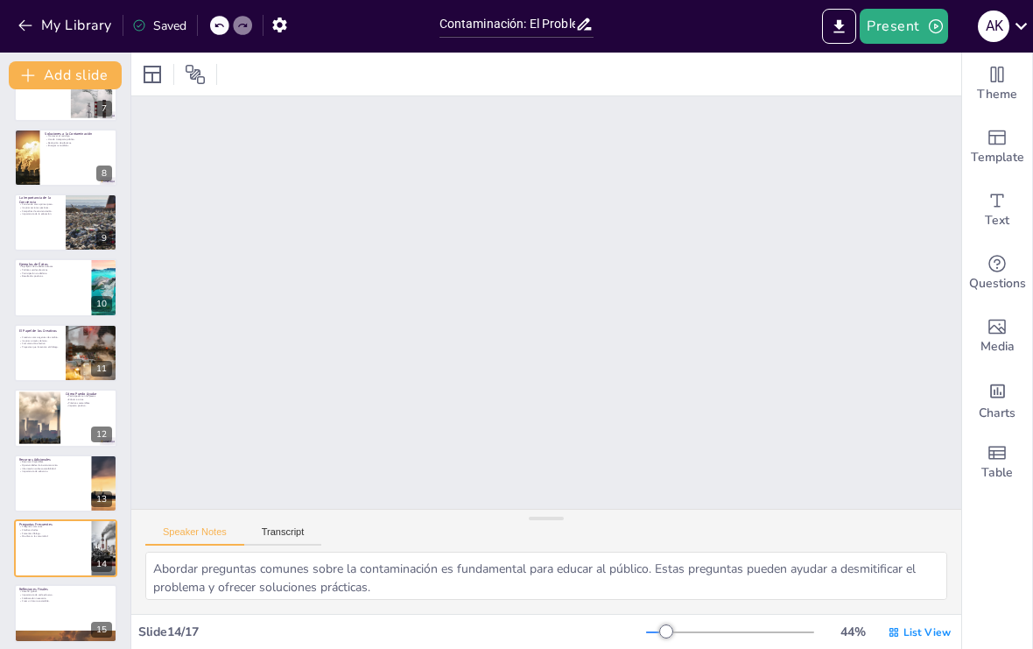
type textarea "Participar en limpiezas comunitarias es una excelente manera de contribuir al m…"
checkbox input "true"
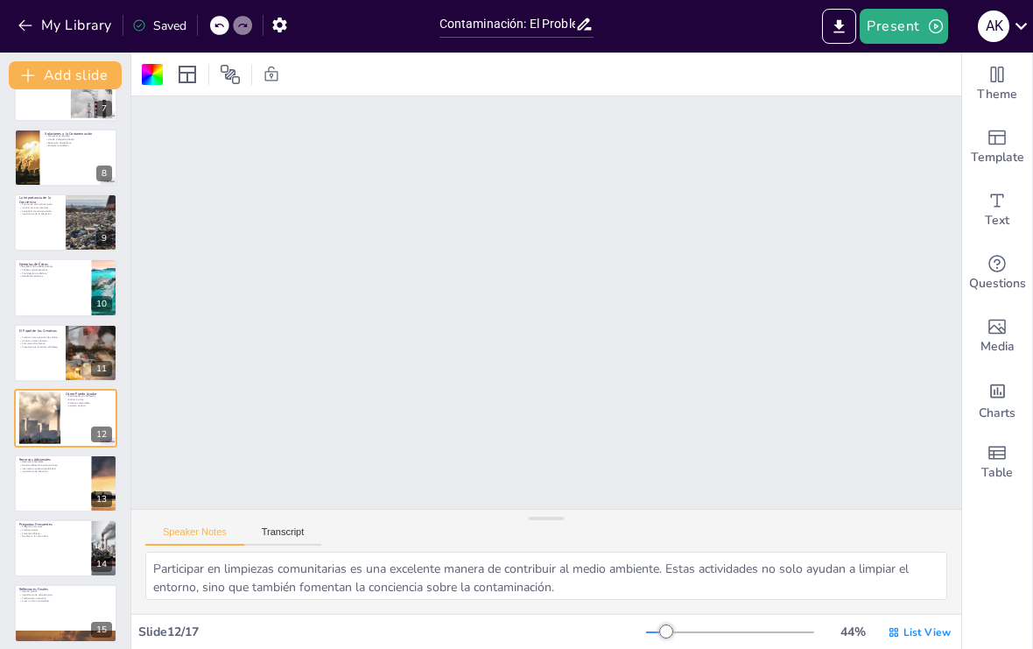
scroll to position [5926, 0]
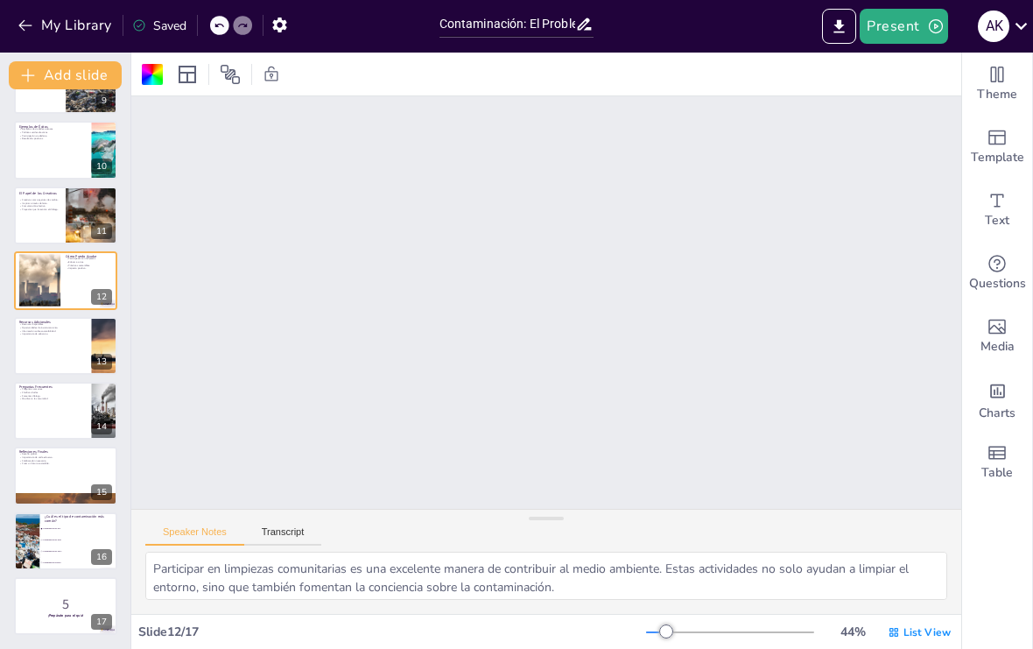
type textarea "Hay muchos recursos disponibles para aquellos que buscan aprender sobre la cont…"
checkbox input "true"
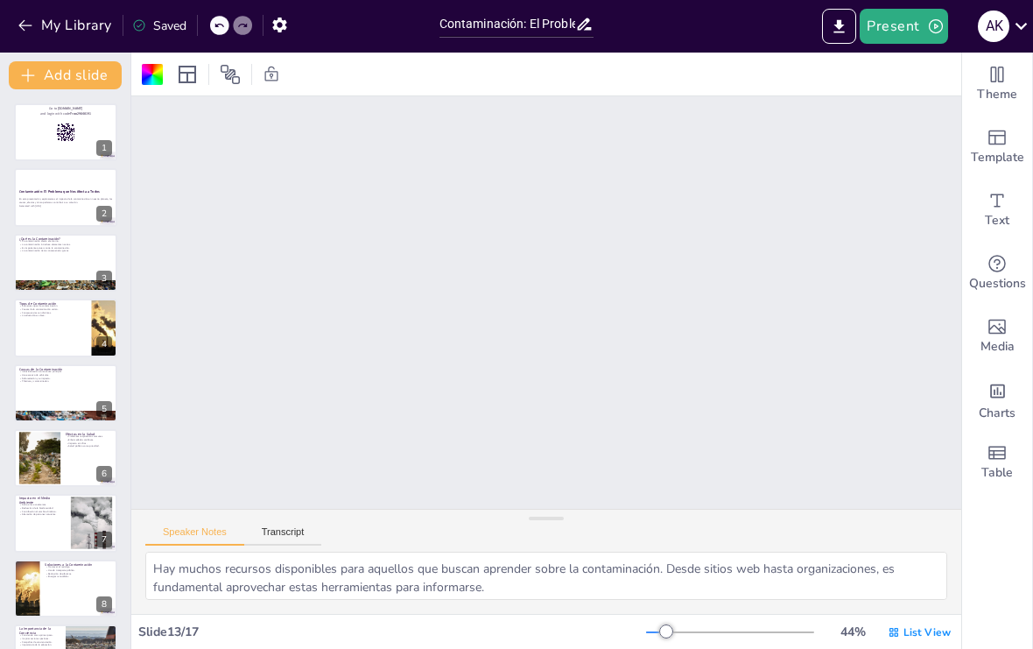
scroll to position [0, 0]
click at [39, 510] on p "Reducción de la biodiversidad." at bounding box center [42, 509] width 46 height 4
type textarea "El daño a los ecosistemas es uno de los efectos más visibles de la contaminació…"
checkbox input "true"
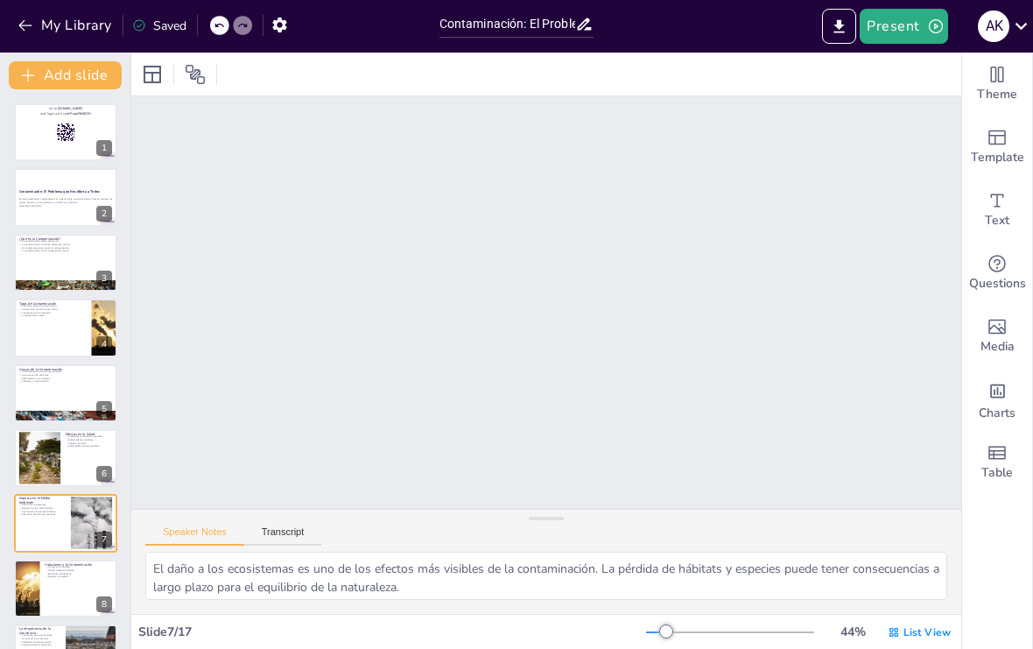
scroll to position [2670, 0]
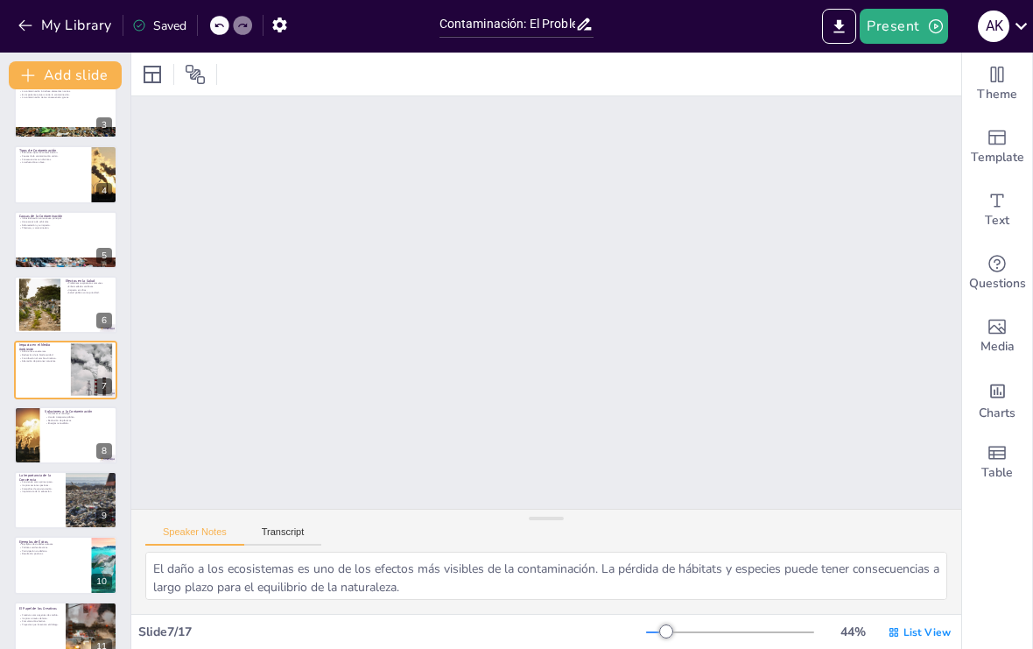
click at [896, 34] on button "Present" at bounding box center [904, 26] width 88 height 35
checkbox input "true"
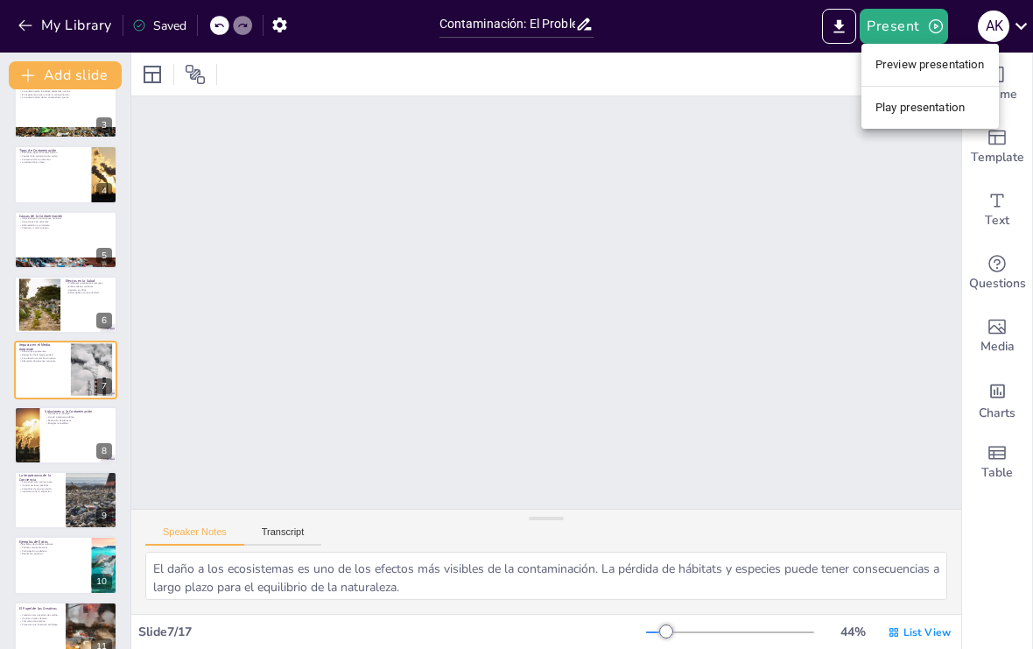
click at [889, 186] on div at bounding box center [516, 324] width 1033 height 649
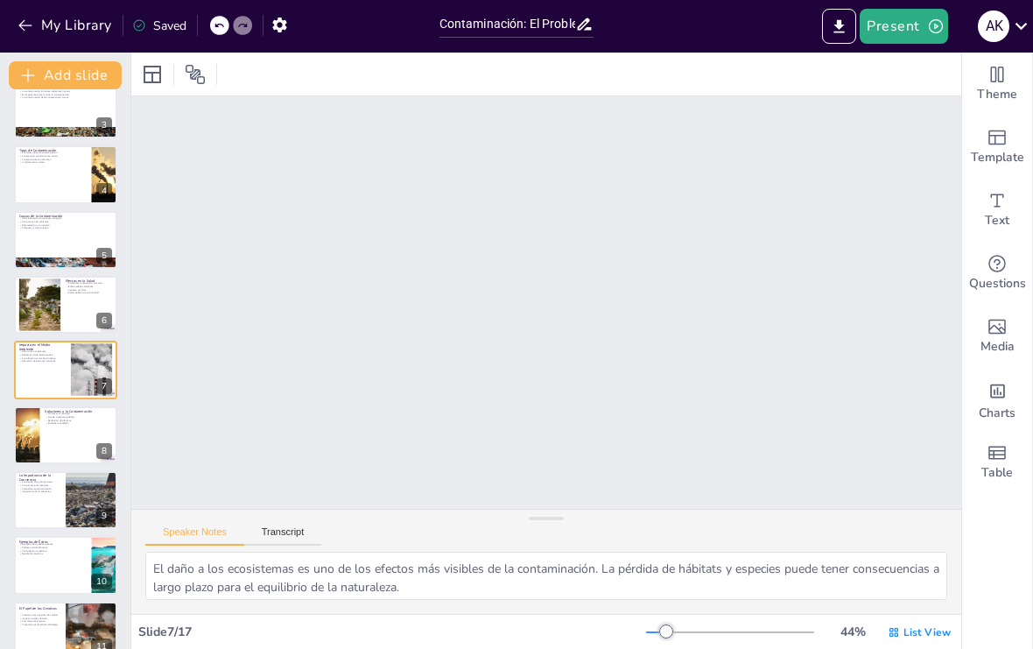
click at [906, 25] on button "Present" at bounding box center [904, 26] width 88 height 35
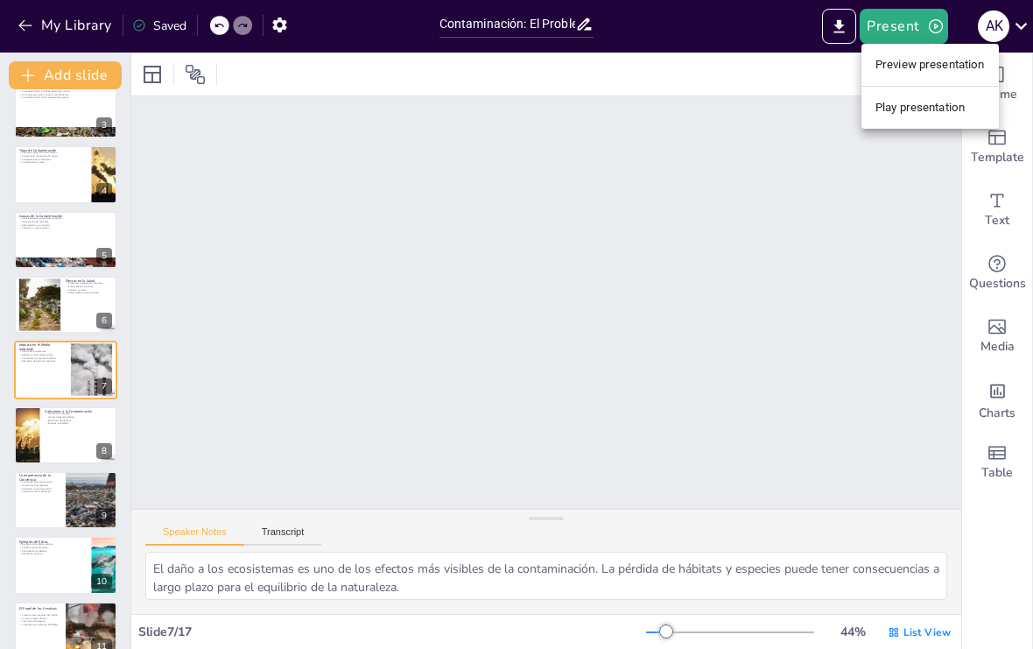
click at [948, 63] on li "Preview presentation" at bounding box center [930, 65] width 137 height 28
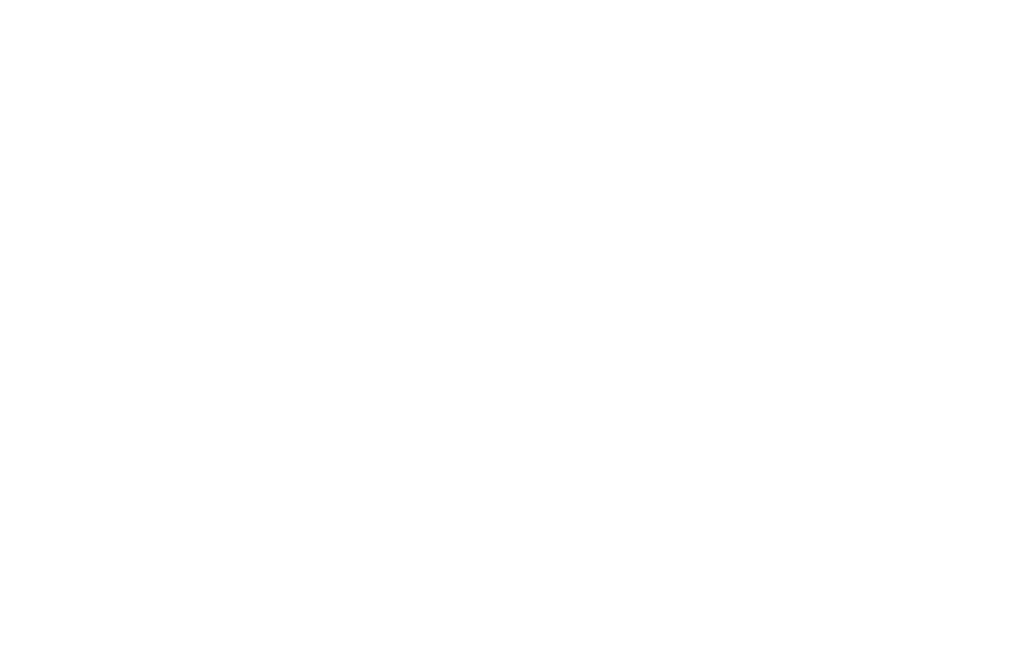
click at [996, 36] on div at bounding box center [516, 324] width 1033 height 649
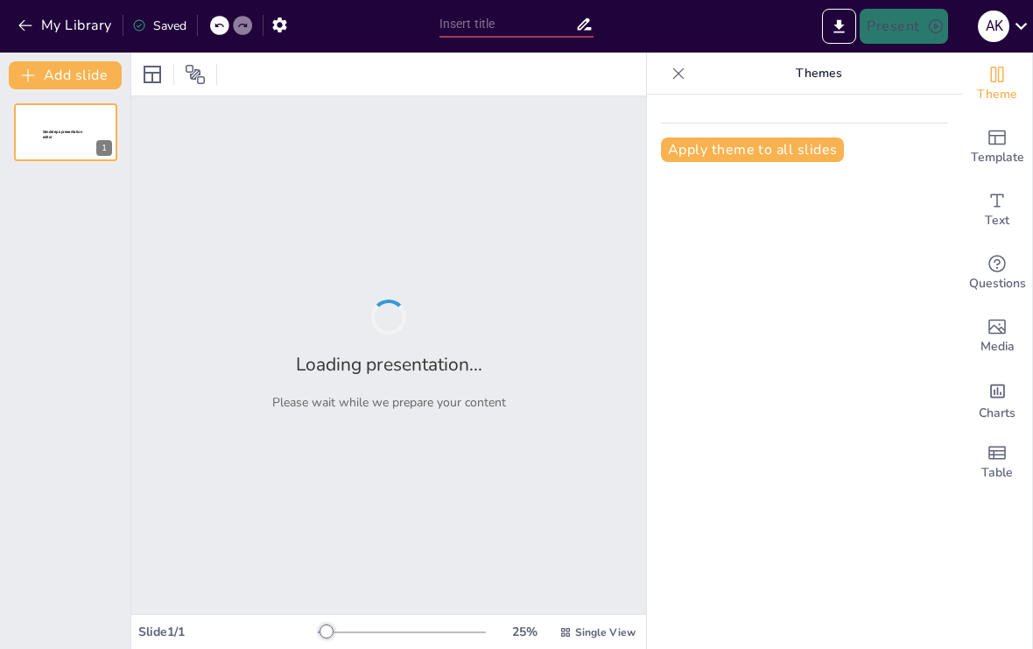
type input "Contaminación: El Problema que Nos Afecta a Todos"
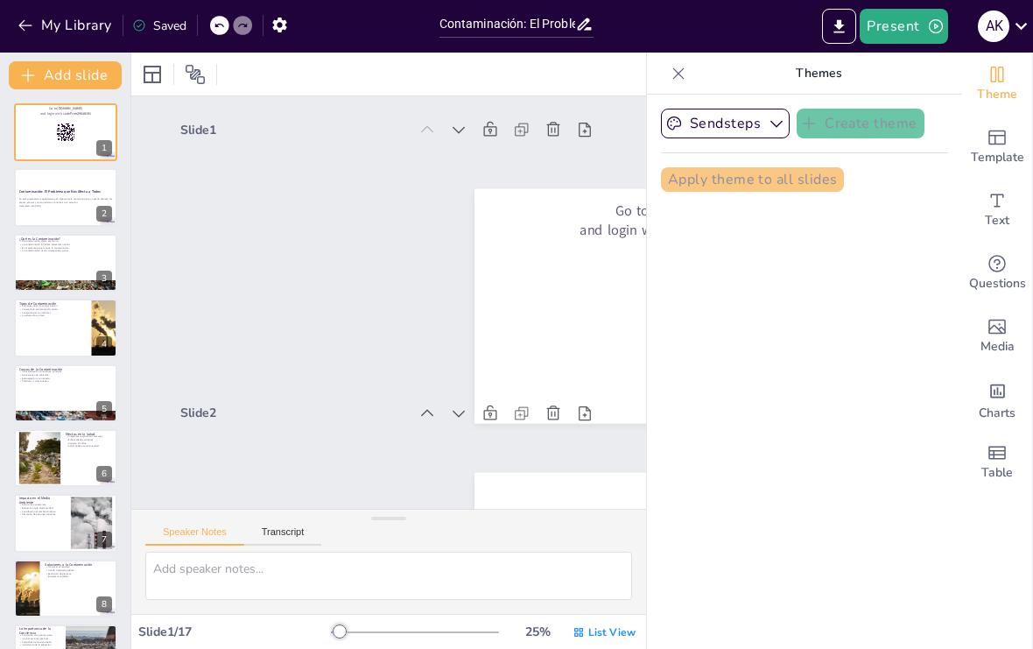
checkbox input "true"
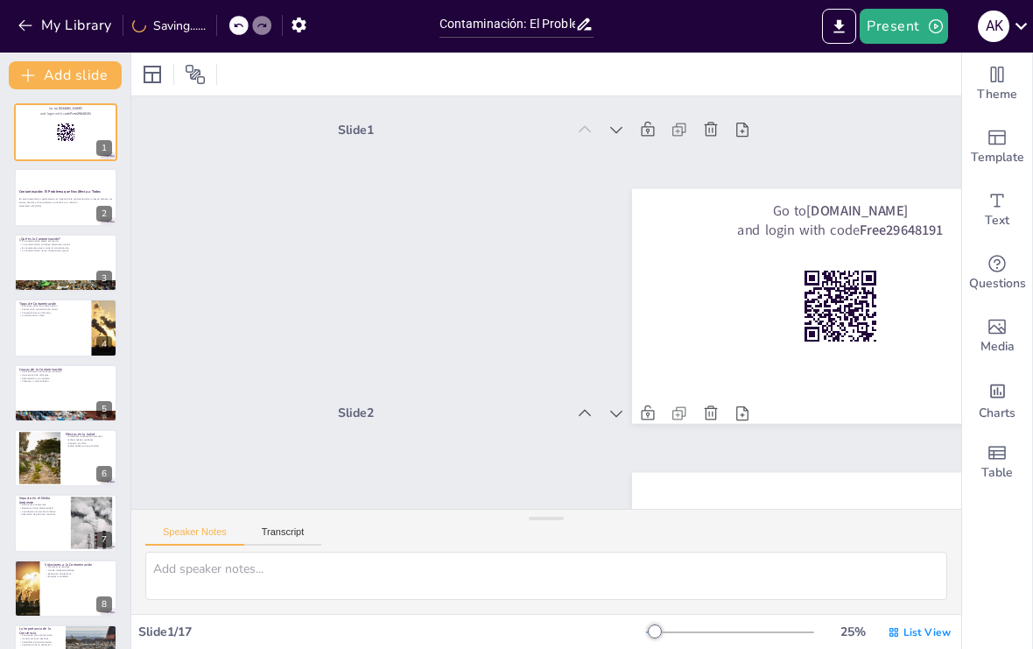
click at [43, 302] on p "Tipos de Contaminación" at bounding box center [52, 303] width 67 height 5
type textarea "Es crucial entender que hay diferentes tipos de contaminación, cada uno con sus…"
checkbox input "true"
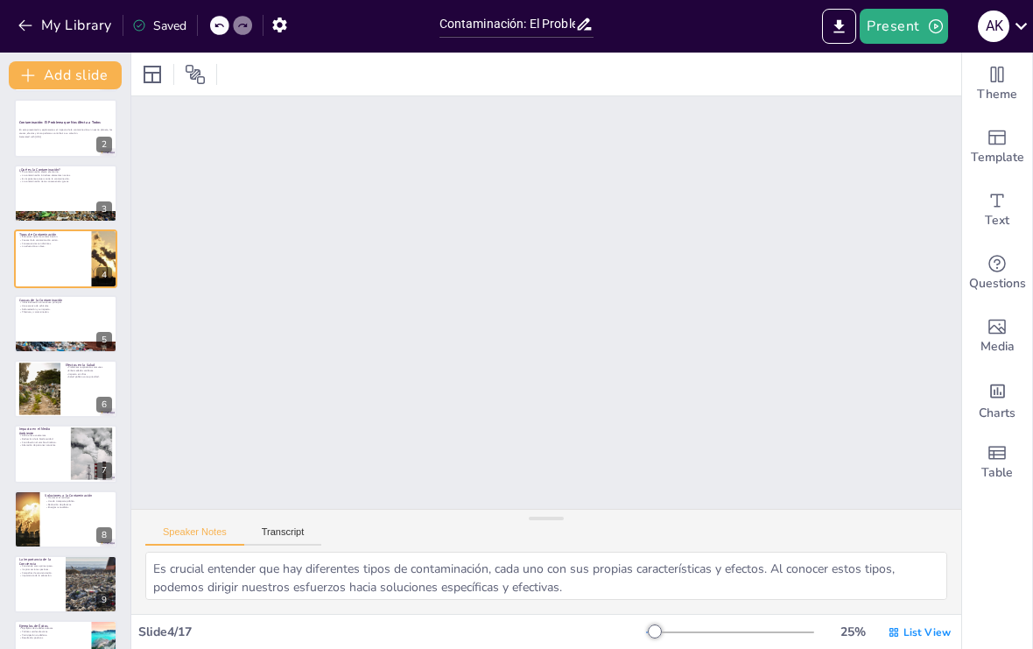
scroll to position [151, 0]
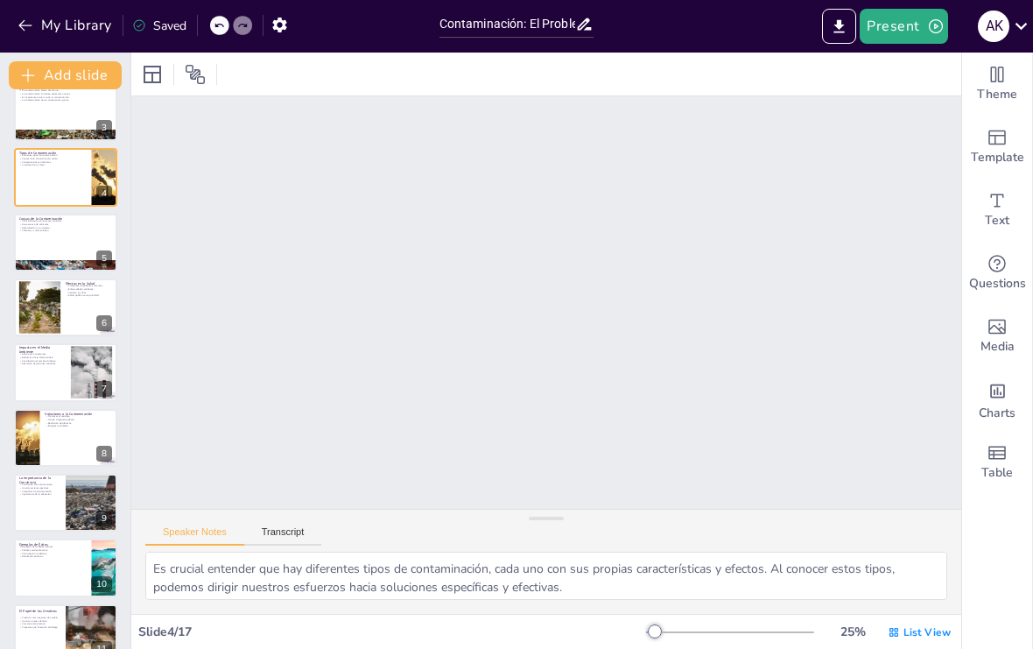
click at [51, 307] on div at bounding box center [40, 307] width 79 height 53
type textarea "Los problemas respiratorios son uno de los efectos más comunes de la contaminac…"
checkbox input "true"
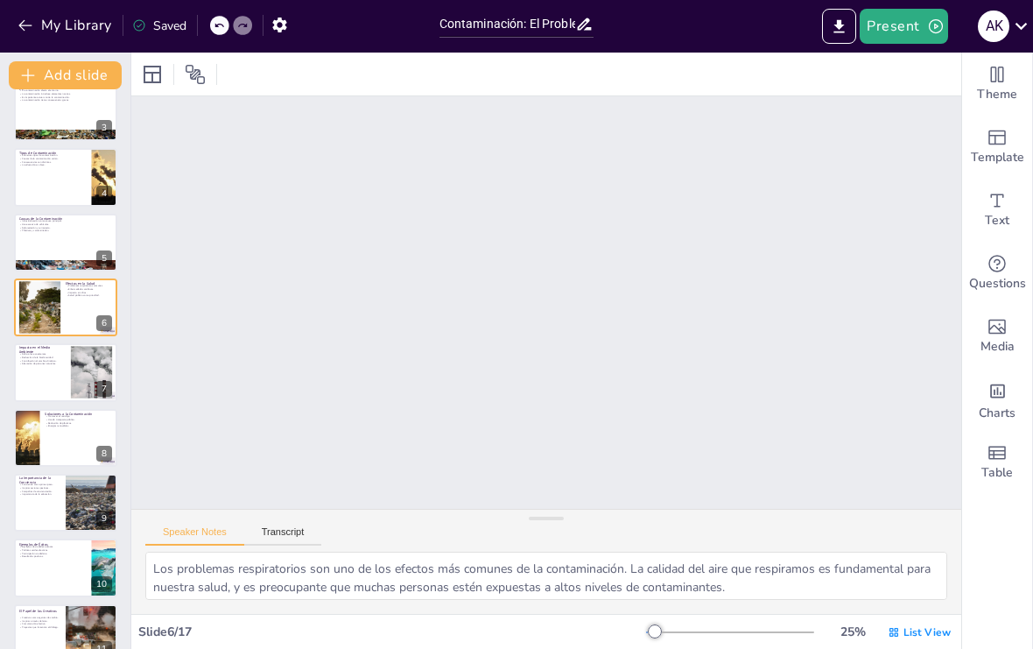
scroll to position [1421, 0]
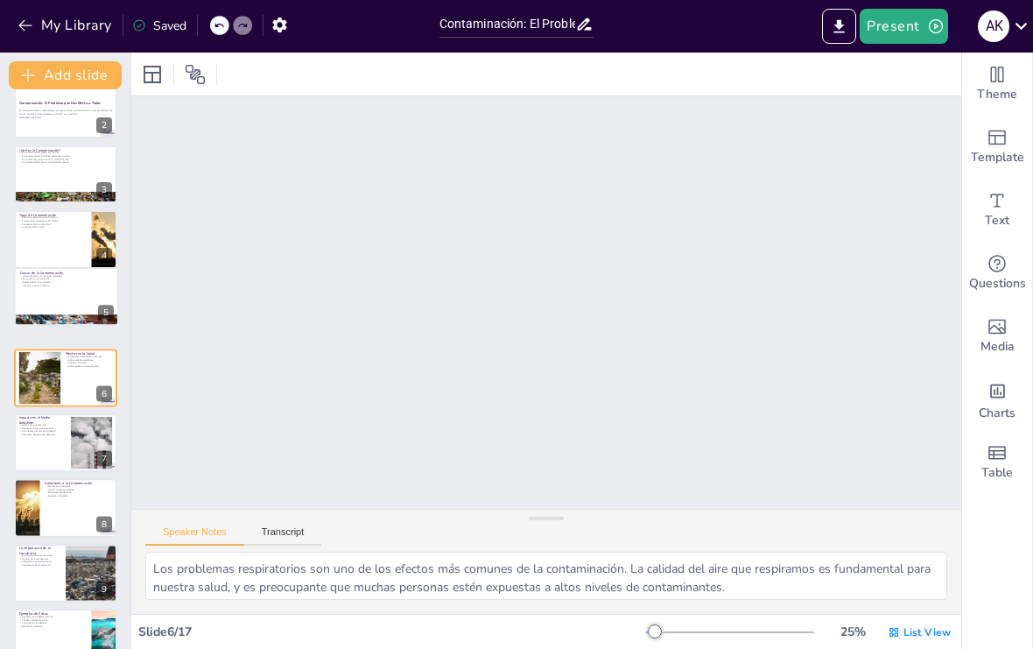
checkbox input "true"
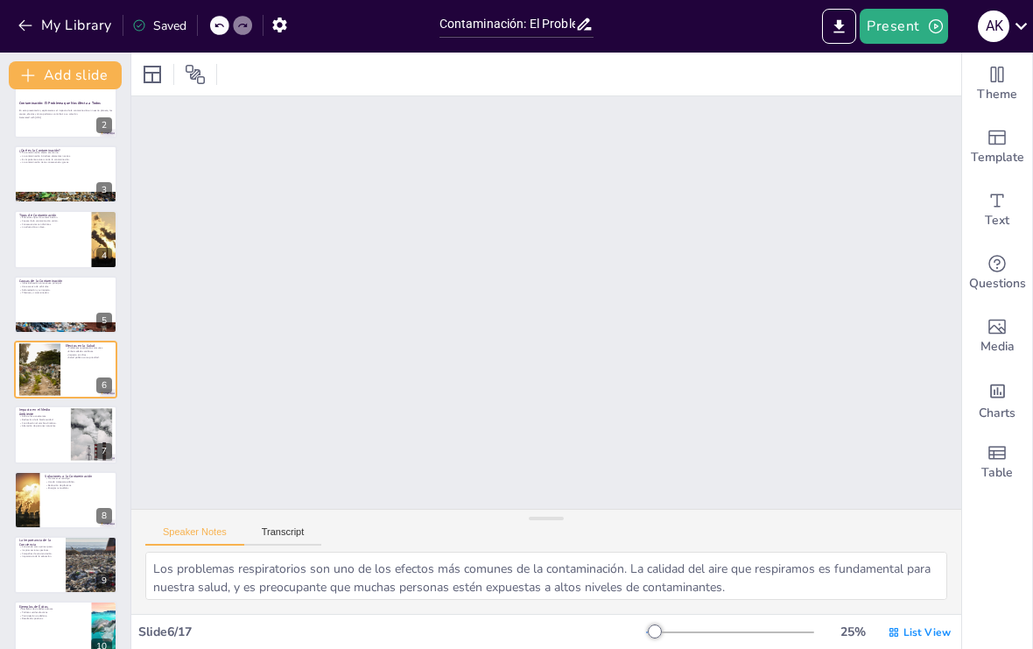
click at [52, 380] on div at bounding box center [40, 369] width 79 height 53
checkbox input "true"
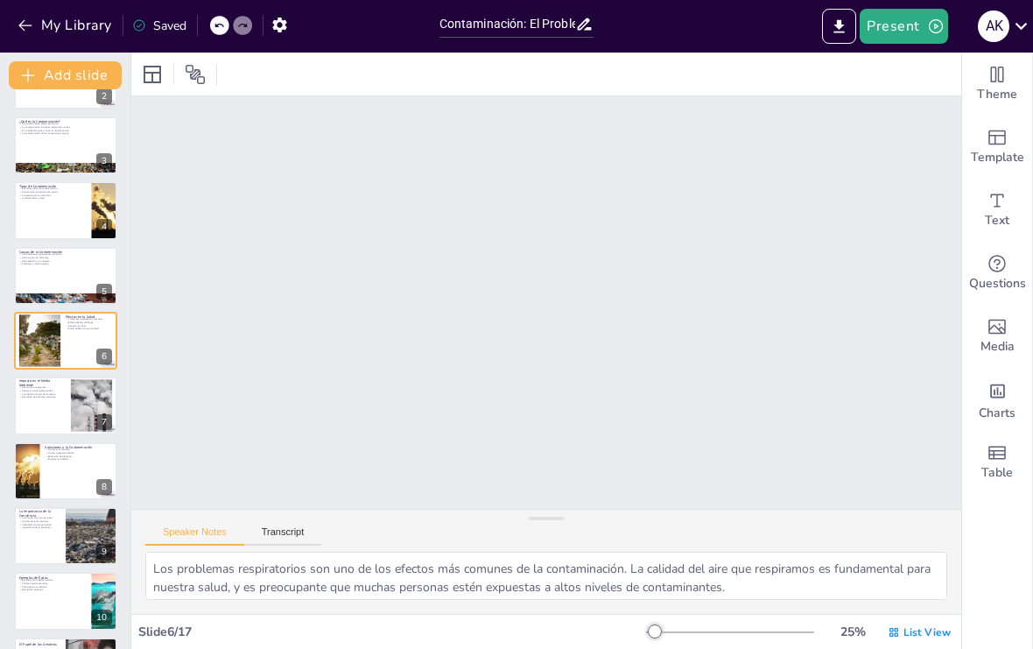
click at [46, 328] on div at bounding box center [40, 340] width 79 height 53
checkbox input "true"
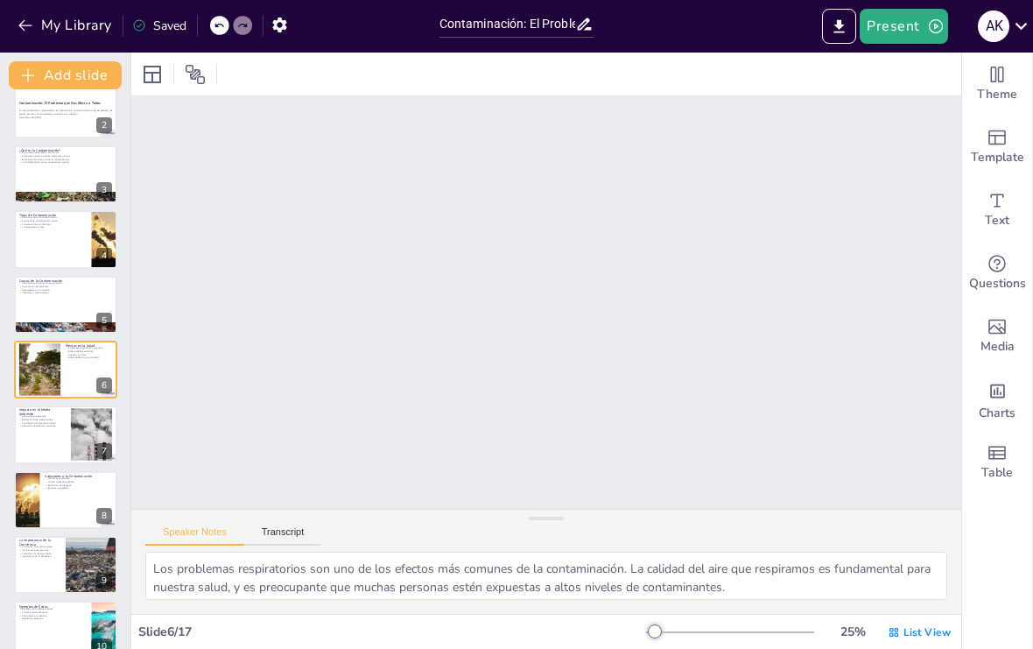
checkbox input "true"
click at [47, 369] on div at bounding box center [40, 369] width 79 height 53
checkbox input "true"
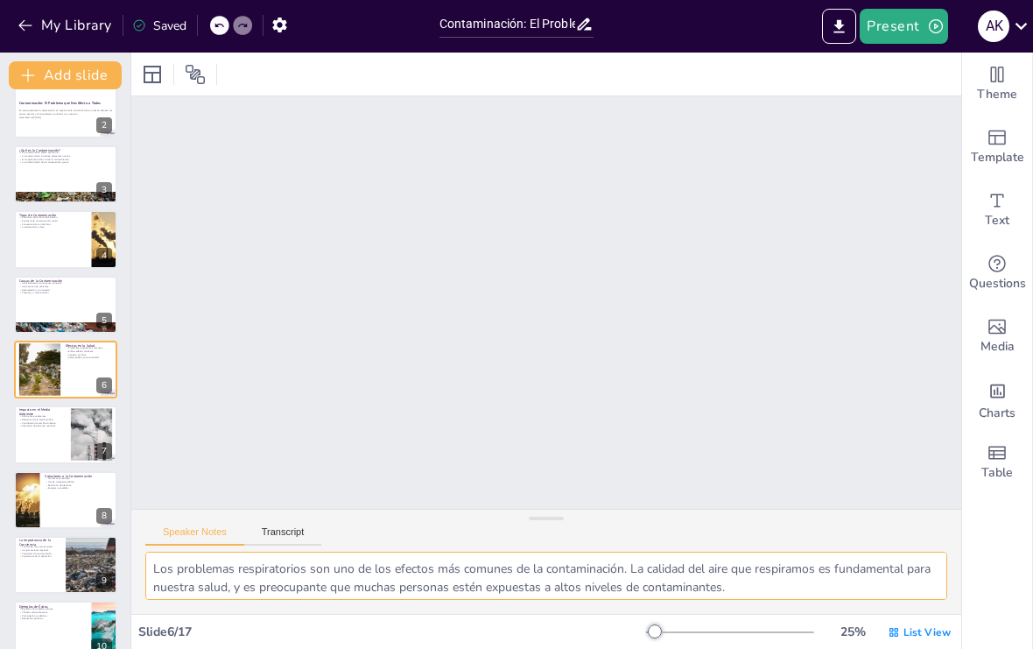
click at [868, 582] on textarea "Los problemas respiratorios son uno de los efectos más comunes de la contaminac…" at bounding box center [546, 576] width 802 height 48
checkbox input "true"
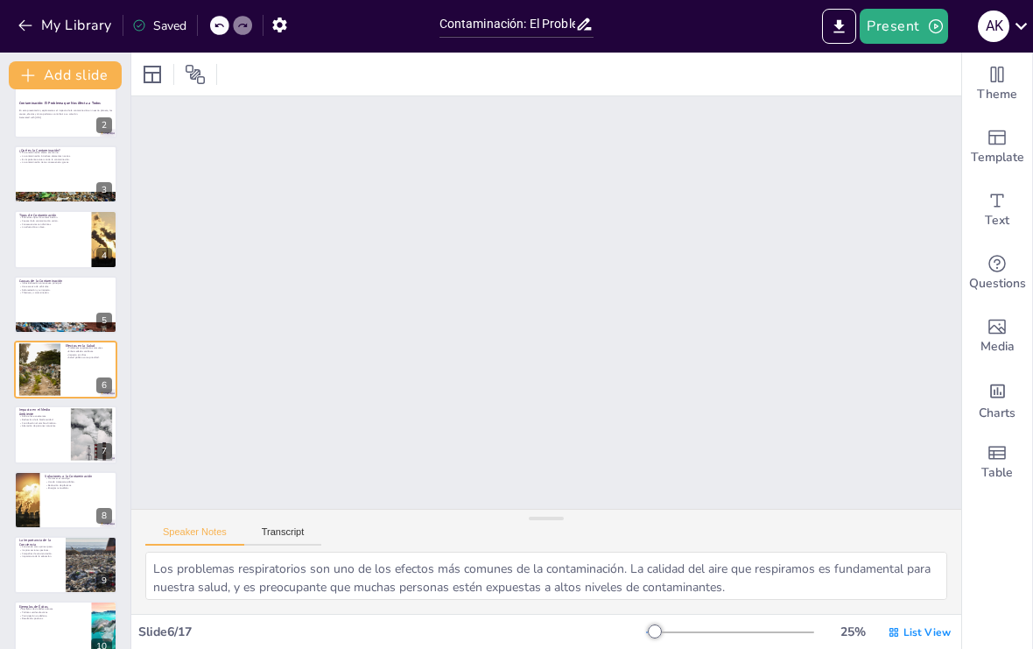
checkbox input "true"
click at [286, 539] on button "Transcript" at bounding box center [283, 535] width 78 height 19
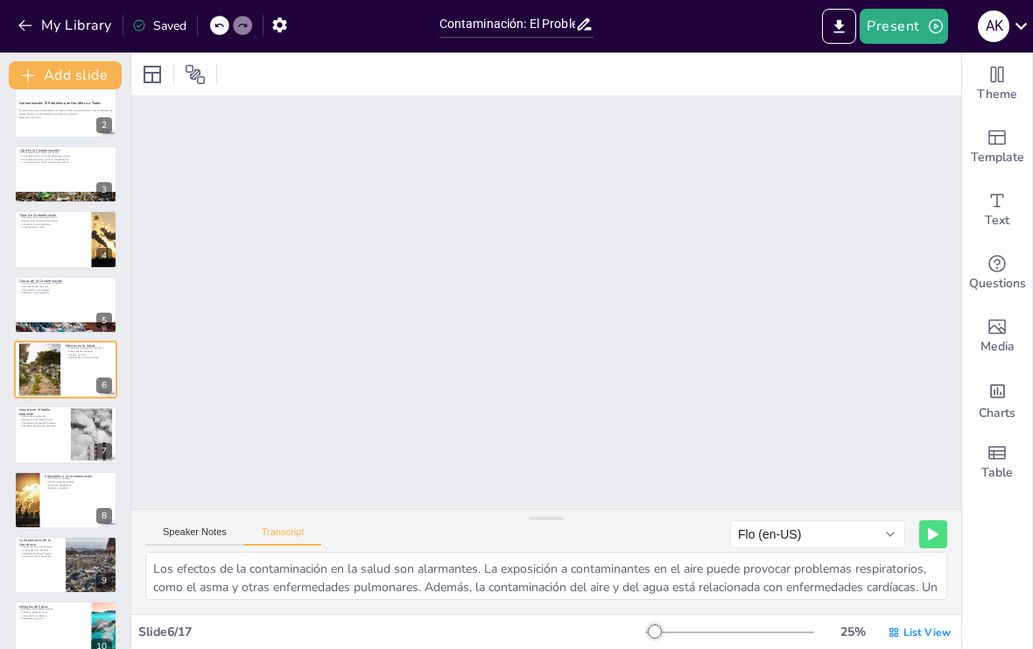
click at [173, 521] on div "Speaker Notes Transcript Flo (en-US) [PERSON_NAME] (de-DE) [PERSON_NAME] (de-DE…" at bounding box center [546, 531] width 830 height 42
click at [168, 534] on button "Speaker Notes" at bounding box center [194, 535] width 99 height 19
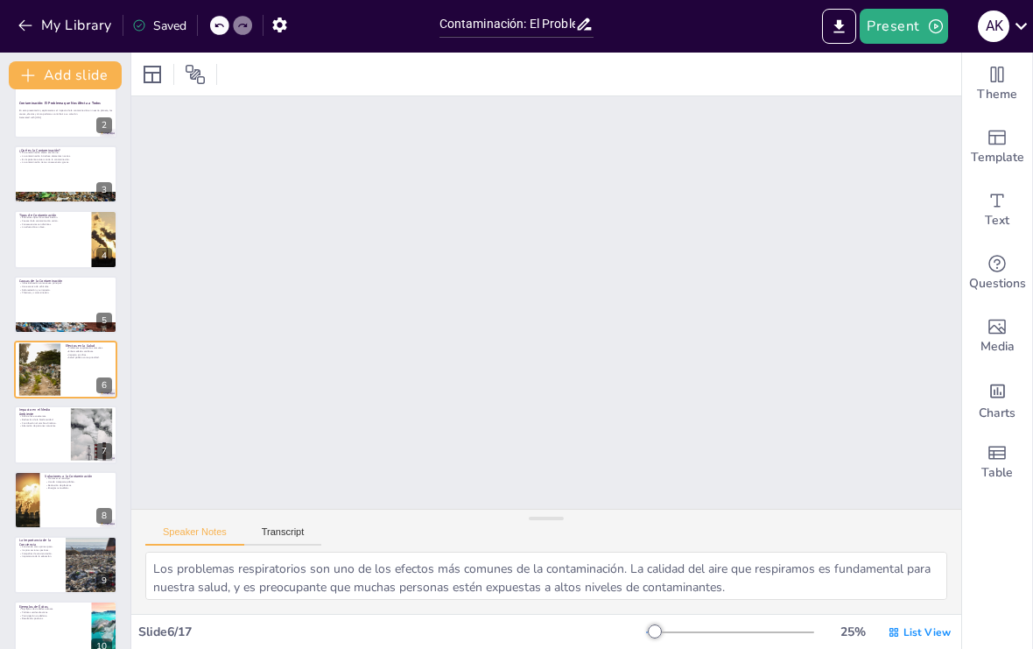
click at [283, 528] on button "Transcript" at bounding box center [283, 535] width 78 height 19
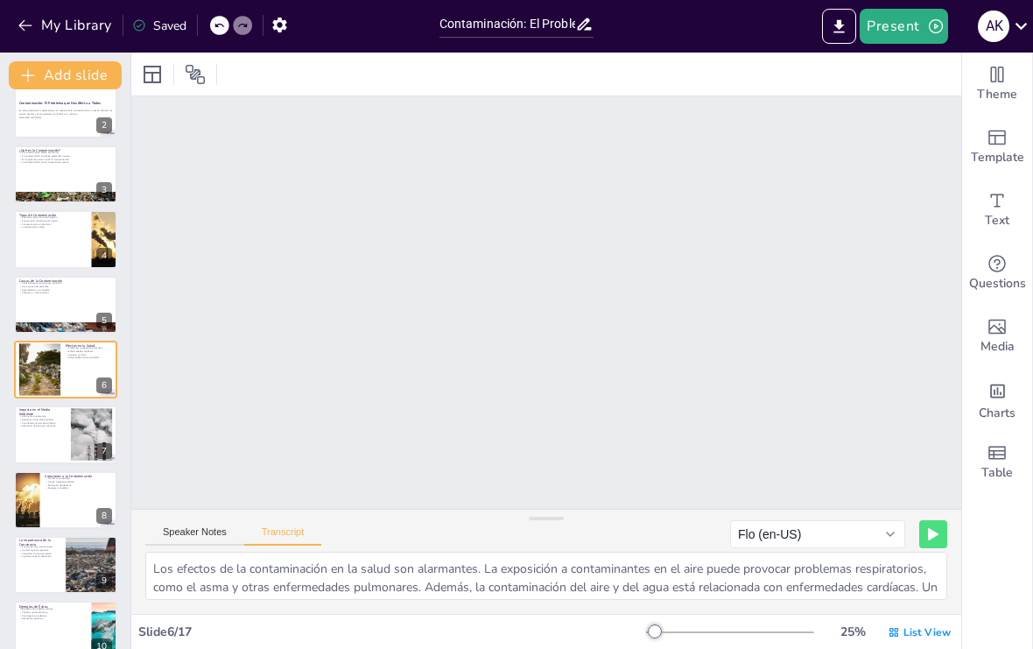
checkbox input "true"
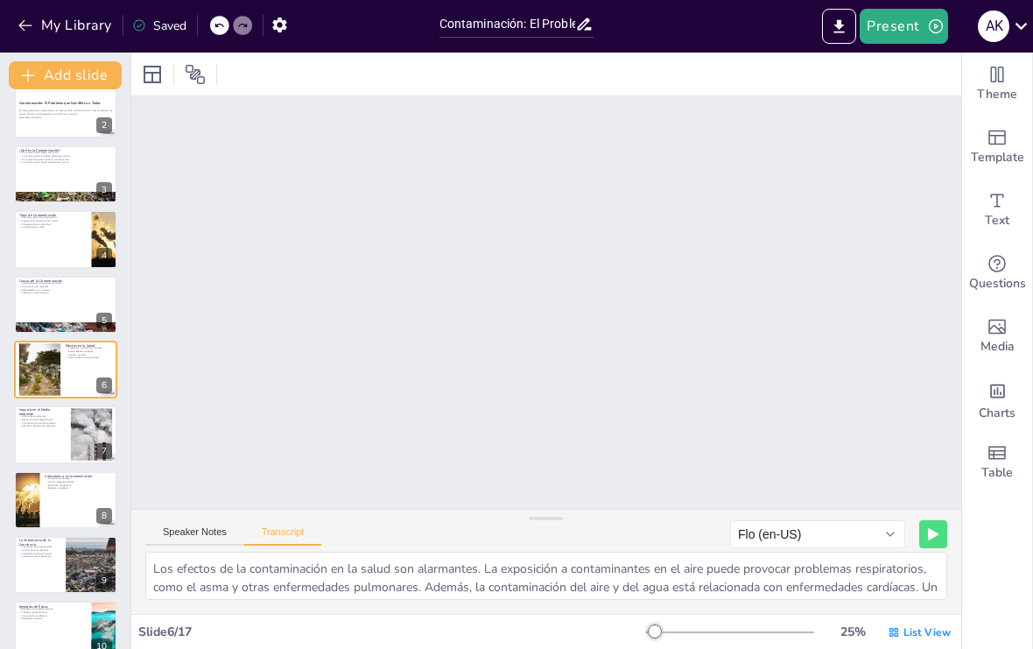
checkbox input "true"
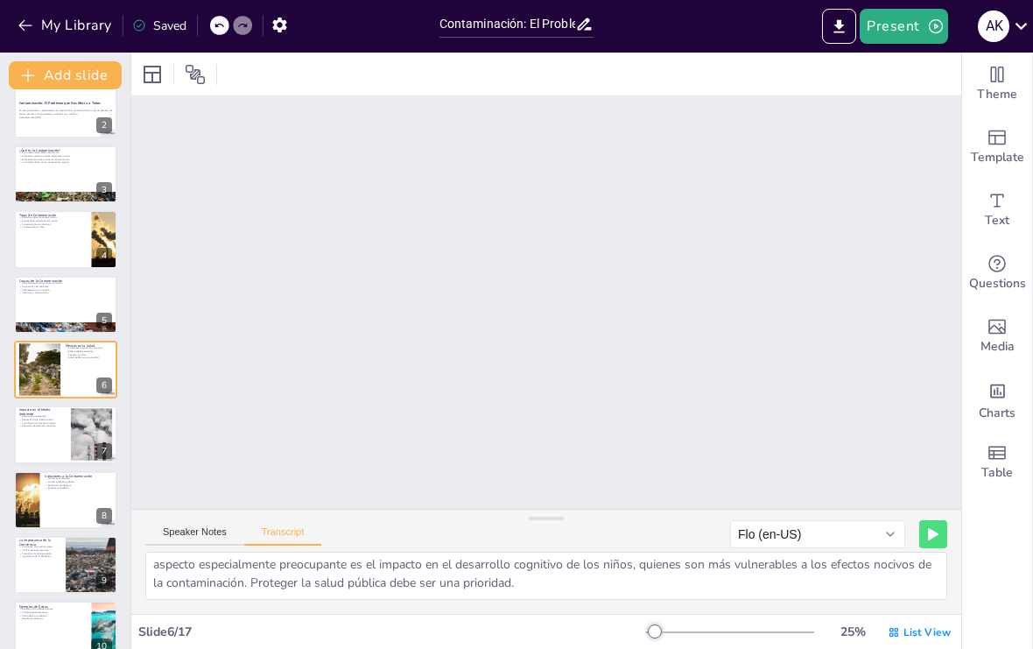
scroll to position [45, 0]
click at [171, 526] on button "Speaker Notes" at bounding box center [194, 535] width 99 height 19
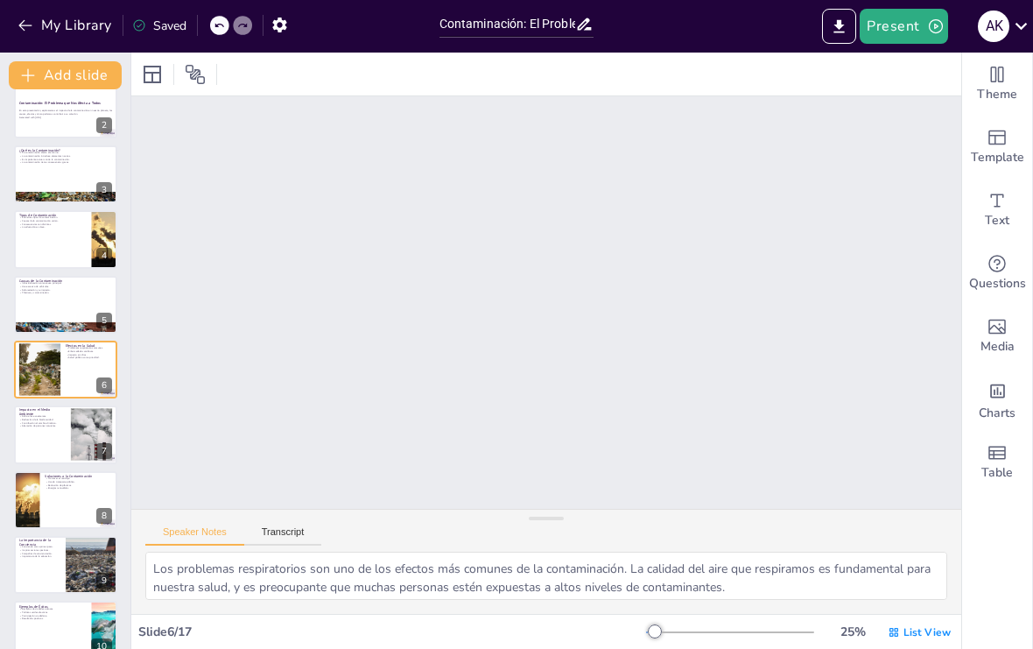
click at [42, 361] on div at bounding box center [40, 369] width 79 height 53
checkbox input "true"
click at [42, 360] on div at bounding box center [40, 369] width 79 height 53
checkbox input "true"
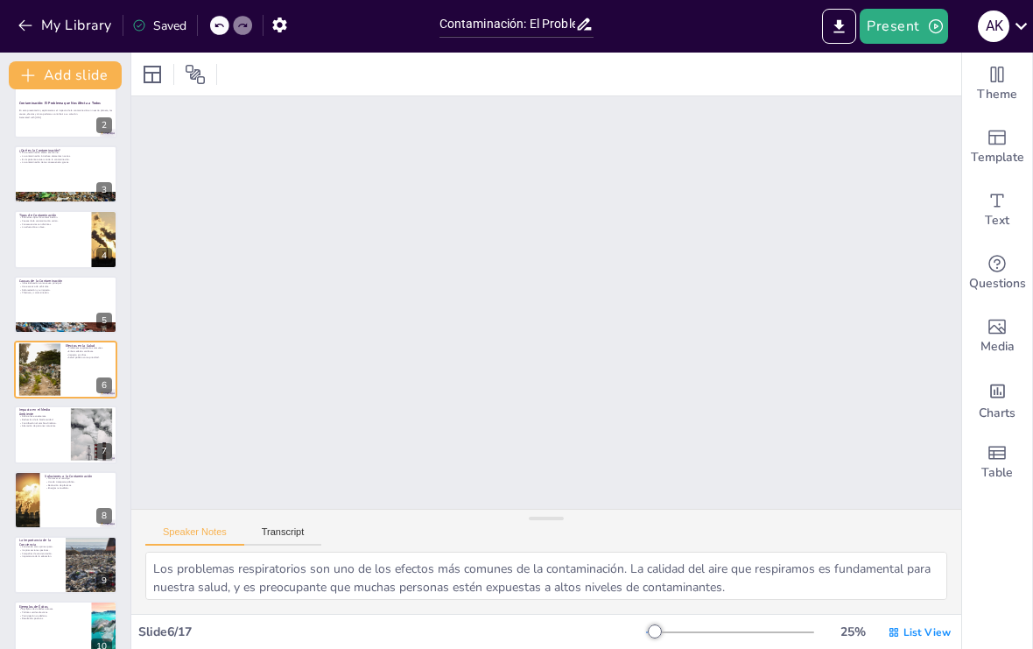
checkbox input "true"
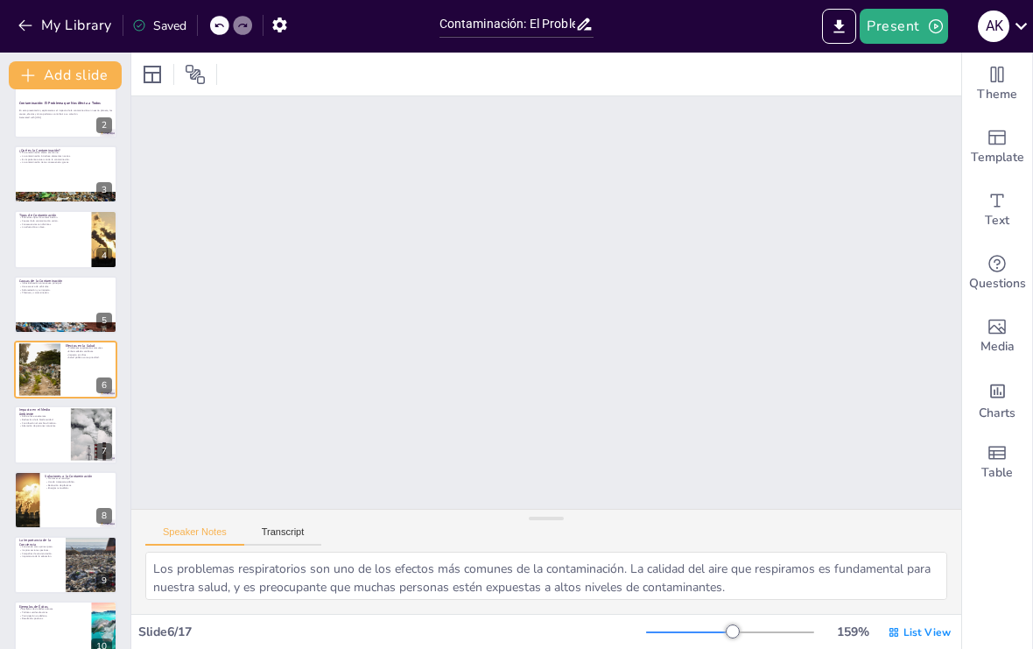
checkbox input "true"
click at [164, 85] on div at bounding box center [152, 74] width 28 height 28
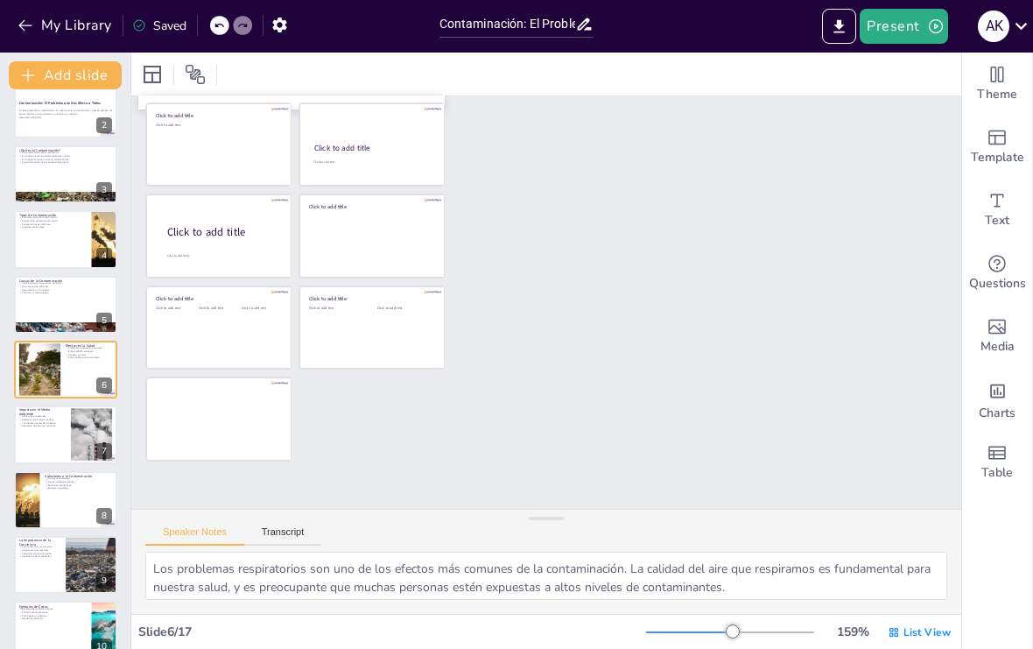
click at [160, 80] on icon at bounding box center [153, 75] width 18 height 18
click at [207, 78] on div at bounding box center [195, 74] width 28 height 28
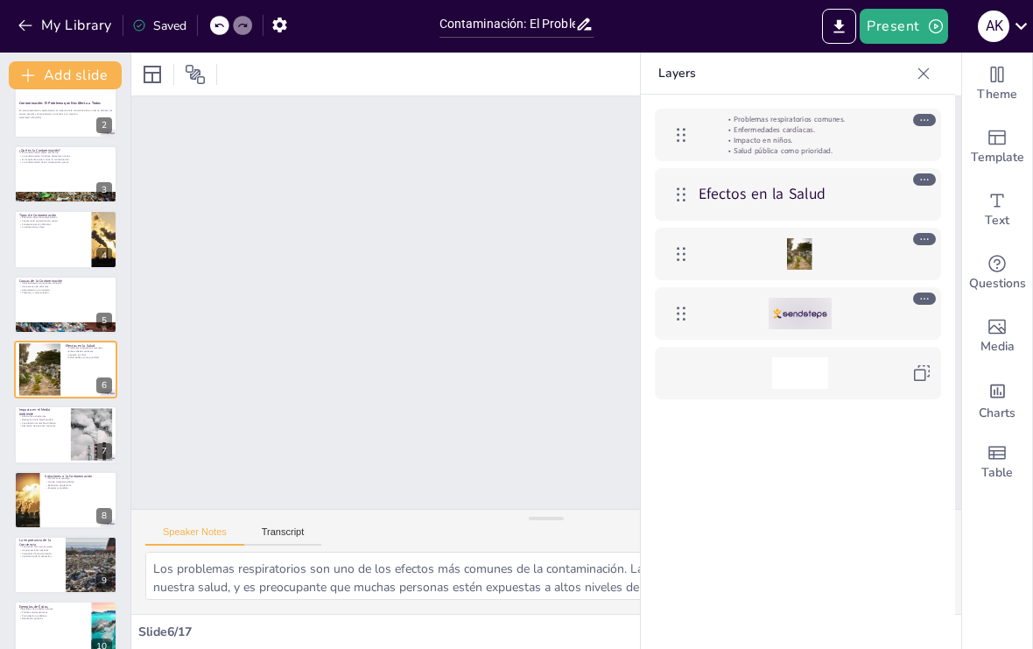
checkbox input "true"
click at [208, 82] on div at bounding box center [195, 74] width 28 height 28
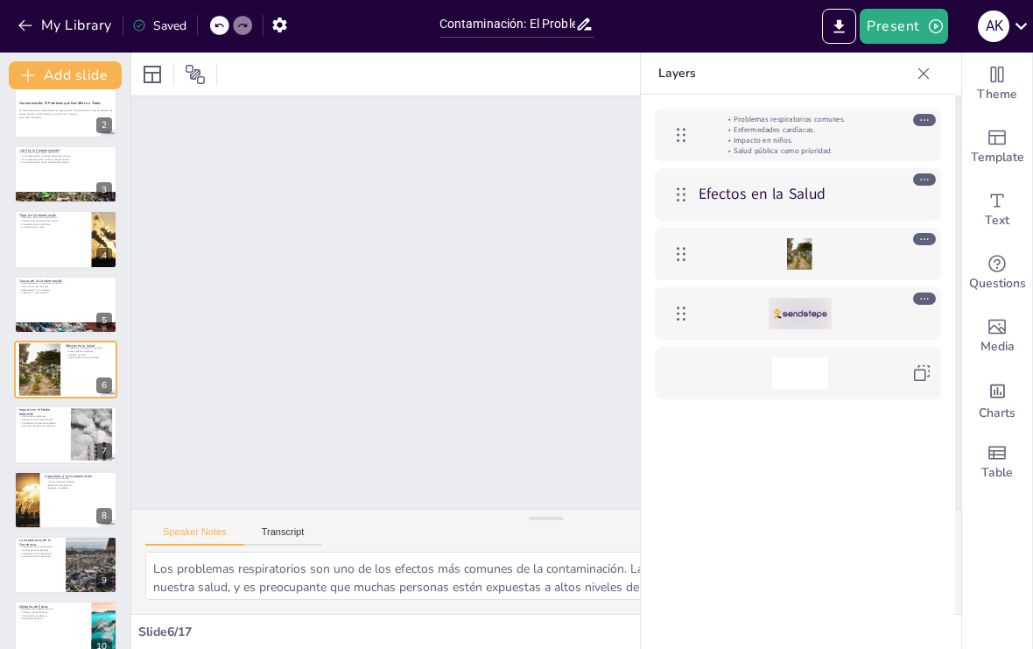
checkbox input "true"
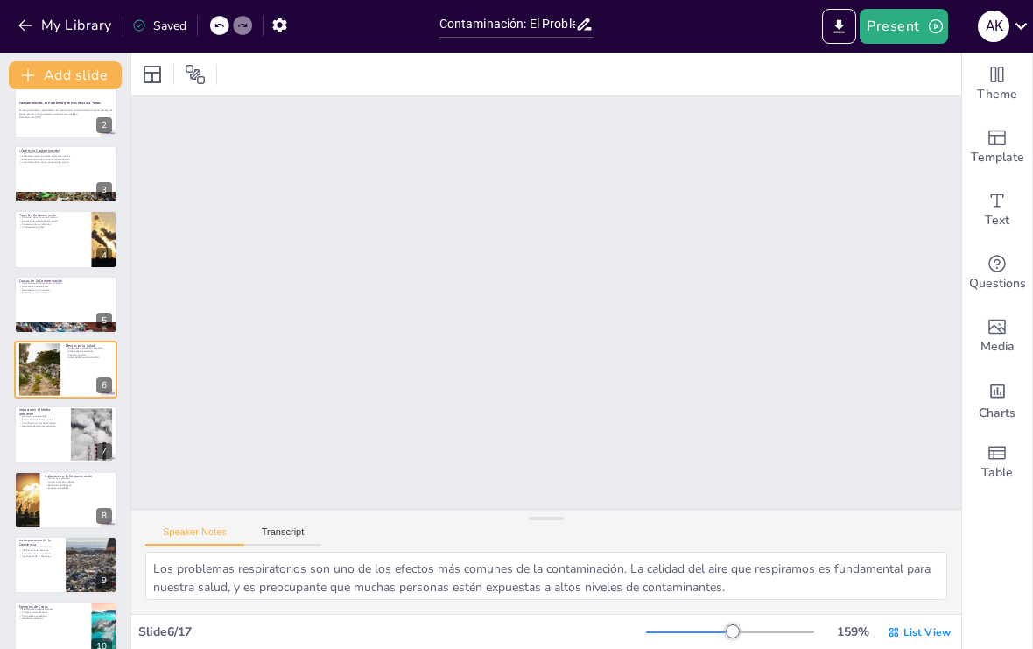
click at [818, 34] on div "Present A K" at bounding box center [818, 26] width 431 height 35
click at [844, 18] on icon "Export to PowerPoint" at bounding box center [839, 27] width 18 height 18
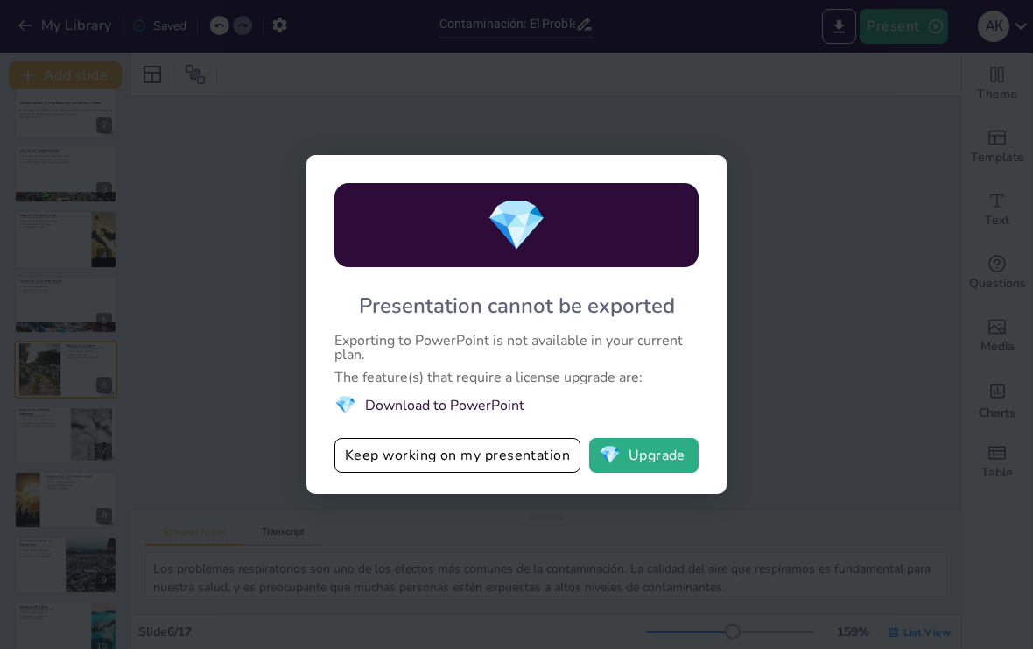
click at [843, 426] on div "💎 Presentation cannot be exported Exporting to PowerPoint is not available in y…" at bounding box center [516, 324] width 1033 height 649
click at [834, 434] on div "💎 Presentation cannot be exported Exporting to PowerPoint is not available in y…" at bounding box center [516, 324] width 1033 height 649
click at [833, 434] on div "💎 Presentation cannot be exported Exporting to PowerPoint is not available in y…" at bounding box center [516, 324] width 1033 height 649
click at [816, 452] on div "💎 Presentation cannot be exported Exporting to PowerPoint is not available in y…" at bounding box center [516, 324] width 1033 height 649
click at [353, 494] on div "💎 Presentation cannot be exported Exporting to PowerPoint is not available in y…" at bounding box center [517, 324] width 420 height 339
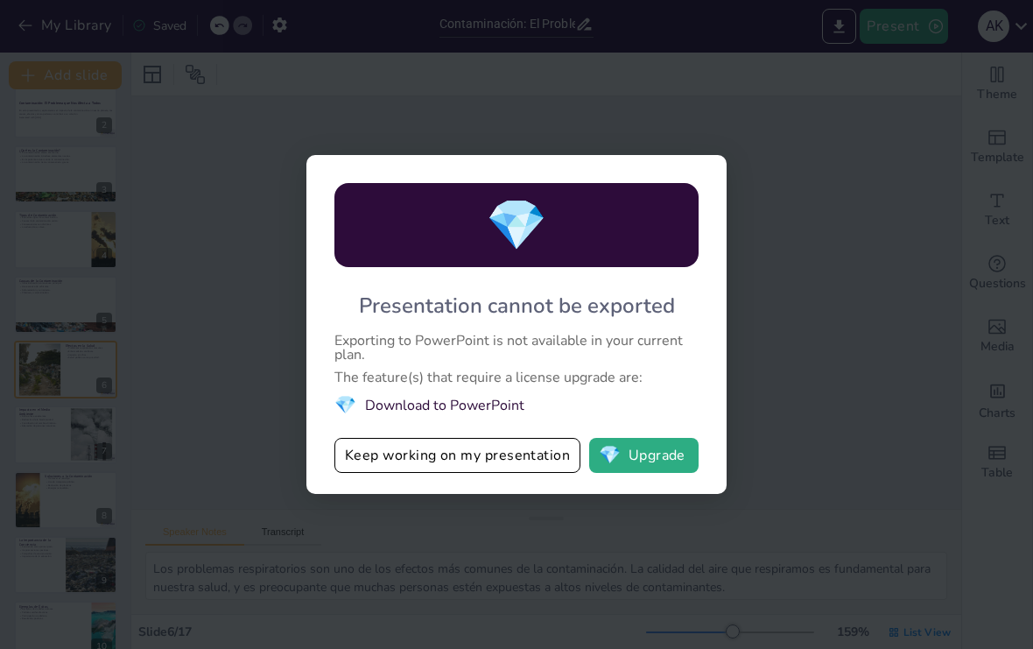
checkbox input "true"
click at [346, 451] on button "Keep working on my presentation" at bounding box center [458, 455] width 246 height 35
